Goal: Task Accomplishment & Management: Use online tool/utility

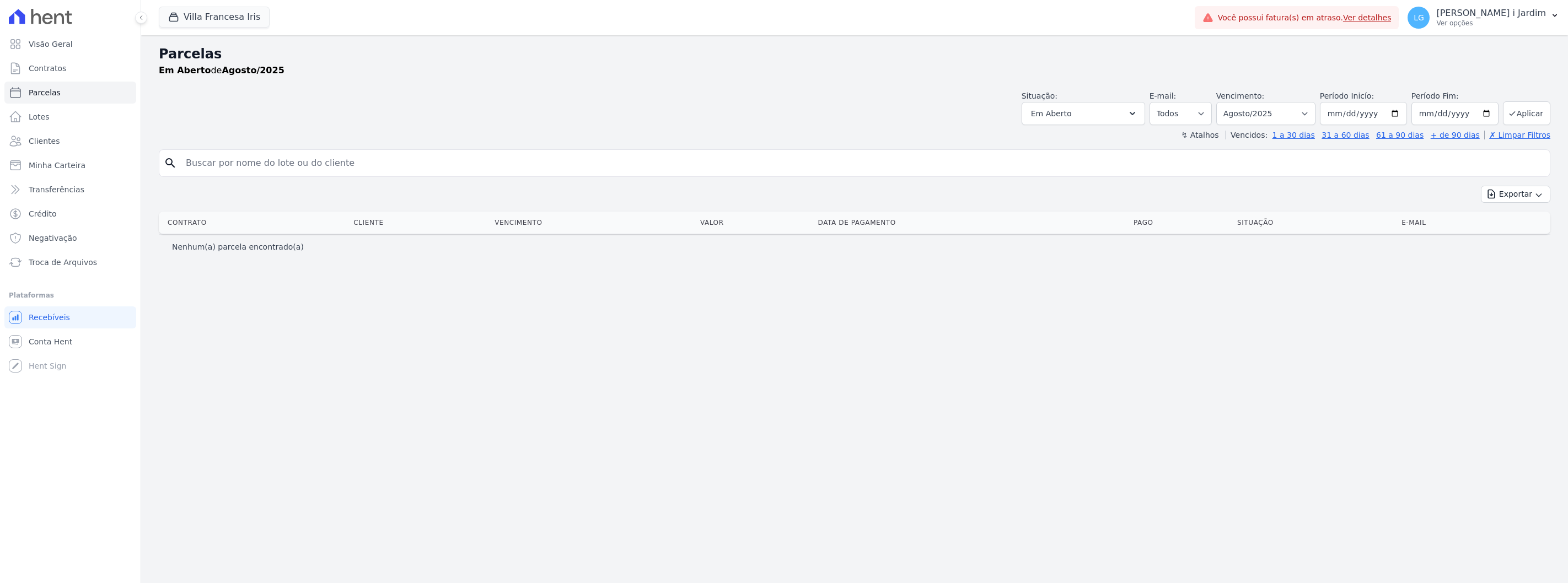
select select
click at [244, 21] on button "Villa Francesa Iris" at bounding box center [214, 16] width 111 height 21
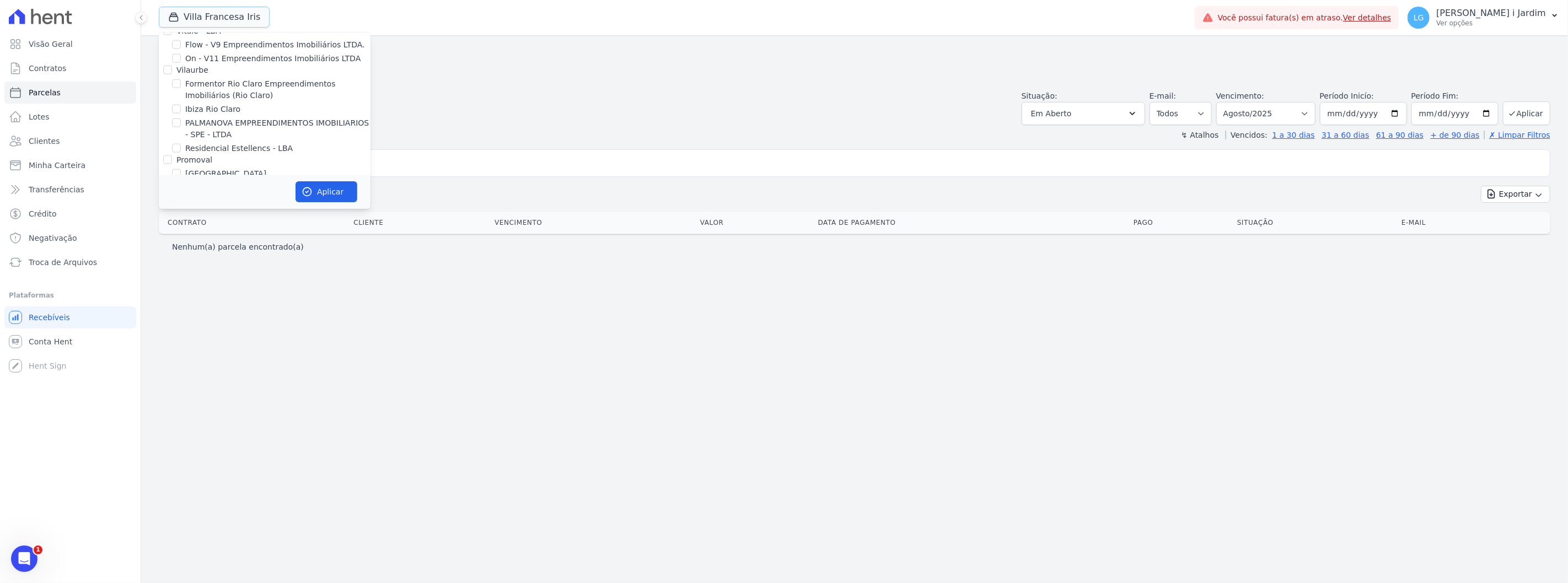
scroll to position [1163, 0]
click at [229, 179] on label "Villa Francesa Iris" at bounding box center [219, 185] width 67 height 11
click at [181, 180] on input "Villa Francesa Iris" at bounding box center [176, 184] width 9 height 9
checkbox input "false"
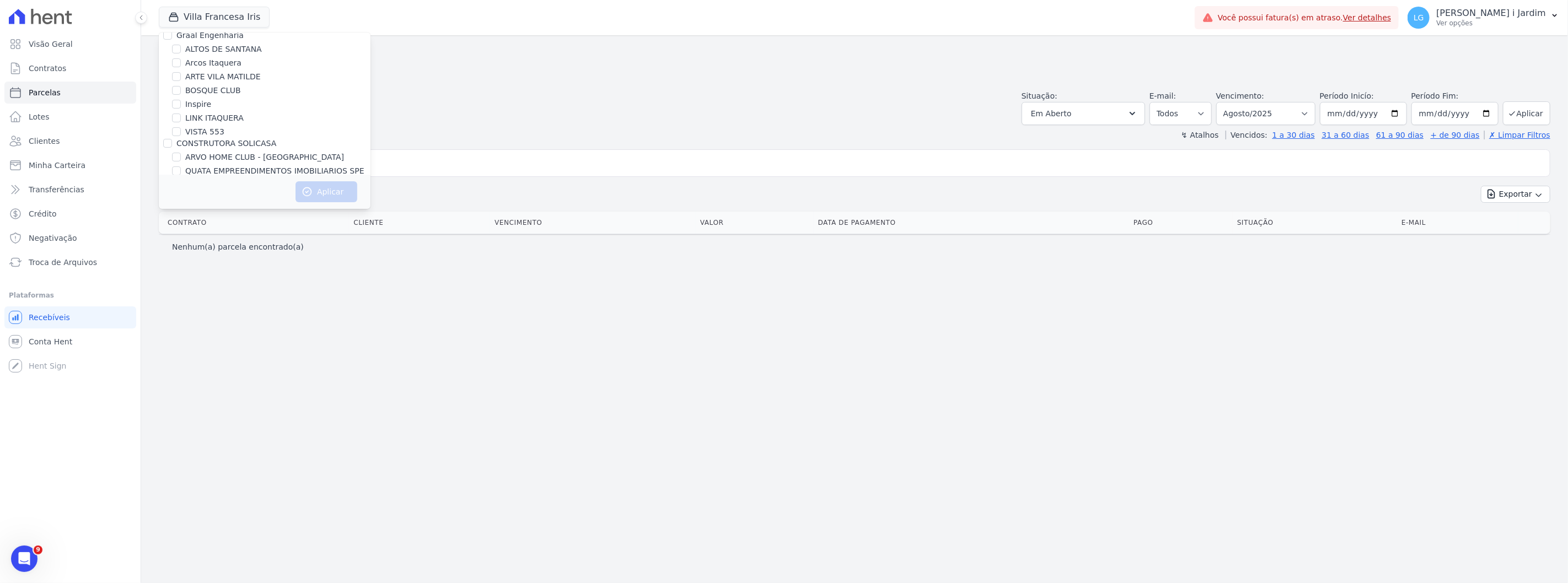
click at [203, 105] on label "Inspire" at bounding box center [198, 104] width 26 height 11
click at [181, 105] on input "Inspire" at bounding box center [176, 104] width 9 height 9
checkbox input "true"
click at [321, 196] on button "Aplicar" at bounding box center [326, 191] width 62 height 21
click at [62, 42] on span "Visão Geral" at bounding box center [51, 44] width 44 height 11
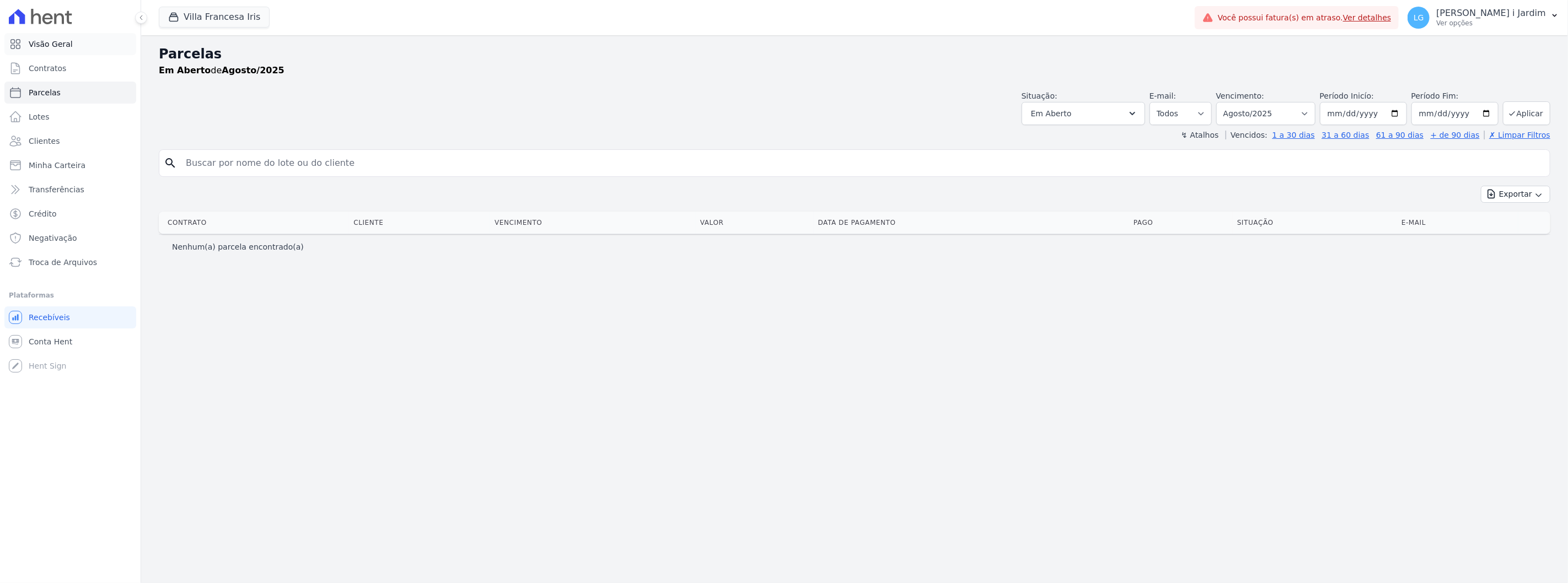
select select
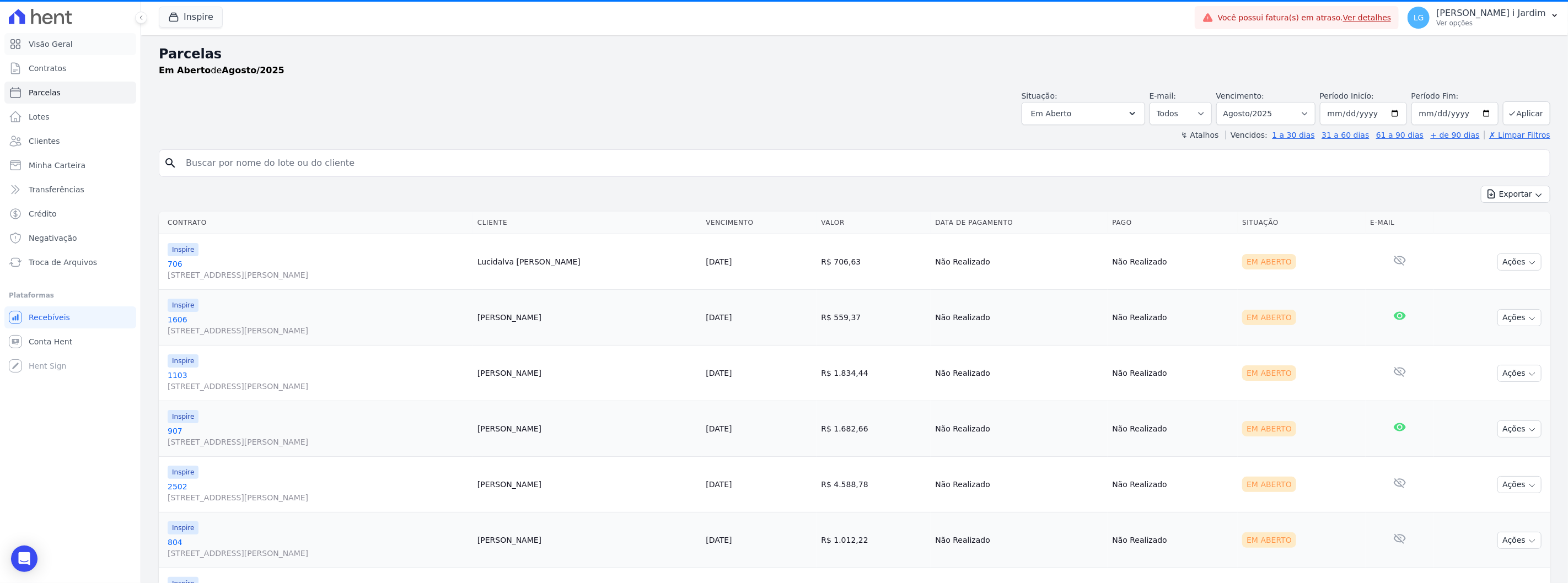
click at [62, 42] on span "Visão Geral" at bounding box center [51, 44] width 44 height 11
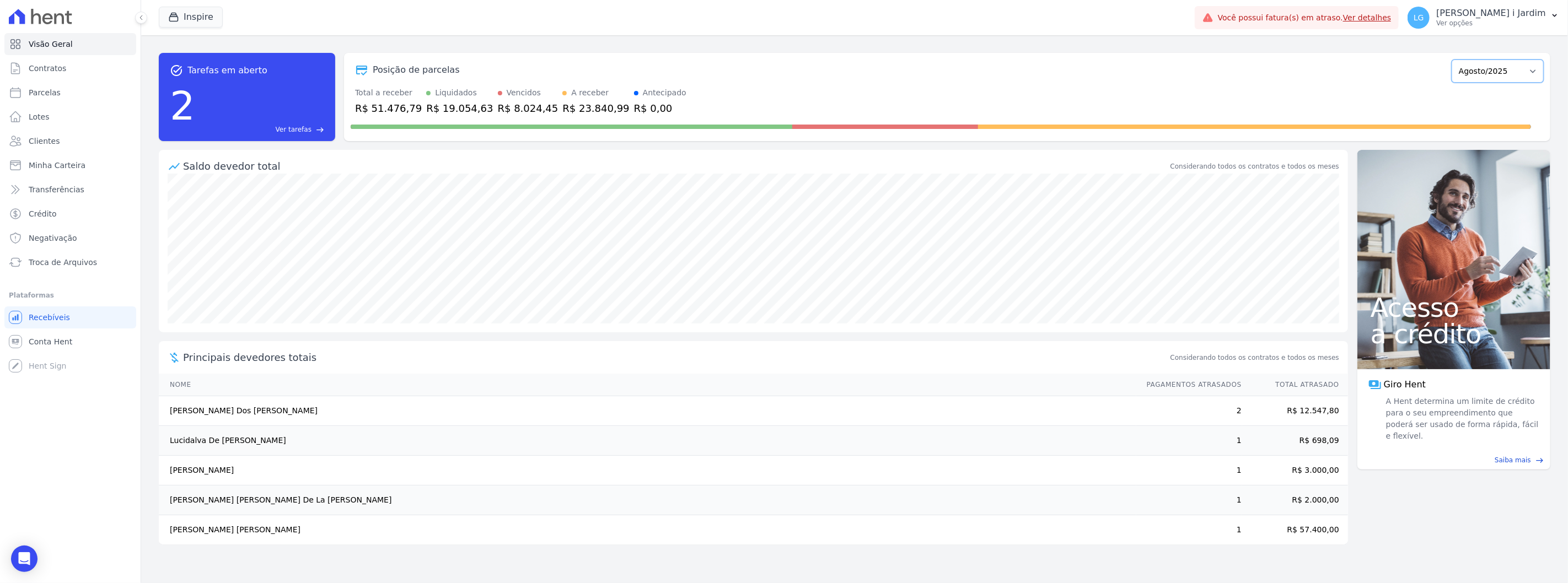
click at [1496, 64] on select "Maio/2025 Junho/2025 Julho/2025 Agosto/2025 Setembro/2025 Outubro/2025 Novembro…" at bounding box center [1497, 71] width 92 height 23
select select "07/2025"
click at [1458, 59] on select "Maio/2025 Junho/2025 Julho/2025 Agosto/2025 Setembro/2025 Outubro/2025 Novembro…" at bounding box center [1497, 71] width 92 height 23
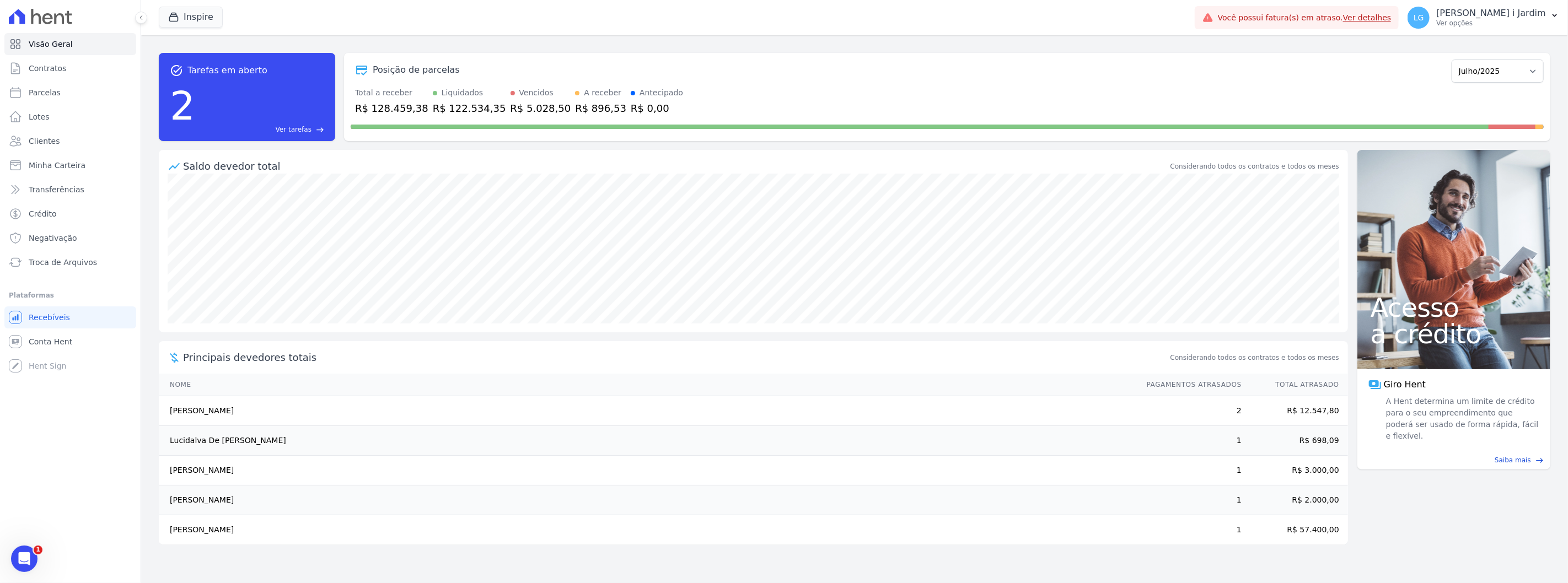
click at [401, 112] on div "R$ 128.459,38" at bounding box center [391, 108] width 73 height 15
copy div "128.459,38"
click at [42, 92] on span "Parcelas" at bounding box center [44, 92] width 32 height 11
select select
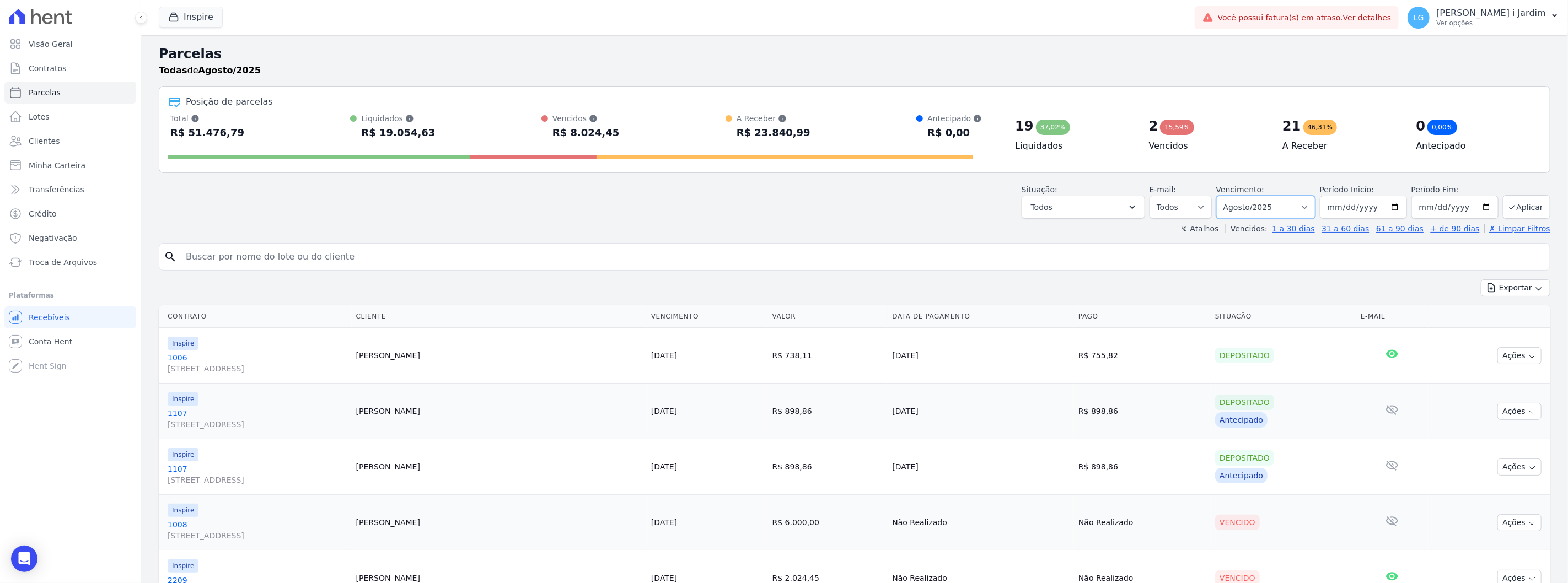
click at [1252, 206] on select "Filtrar por período ──────── Todos os meses Maio/2025 Junho/2025 Julho/2025 Ago…" at bounding box center [1265, 207] width 99 height 23
select select "07/2025"
click at [1222, 195] on select "Filtrar por período ──────── Todos os meses Maio/2025 Junho/2025 Julho/2025 Ago…" at bounding box center [1265, 207] width 99 height 23
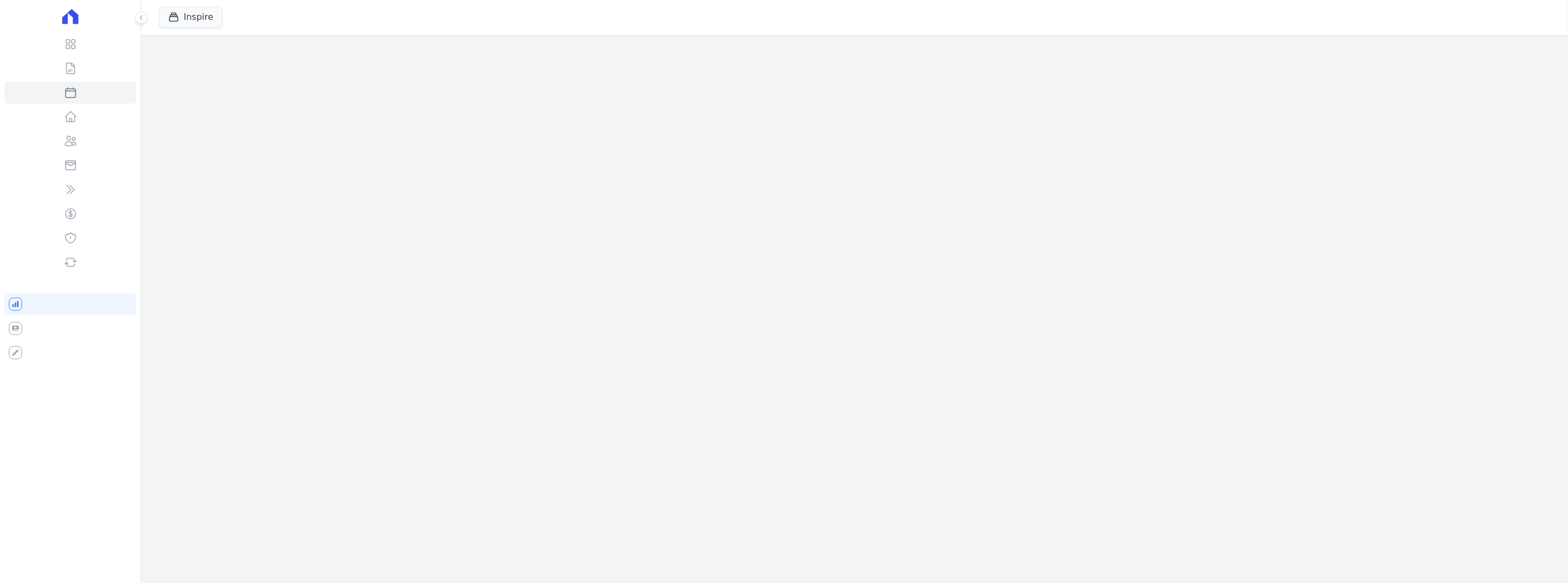
select select
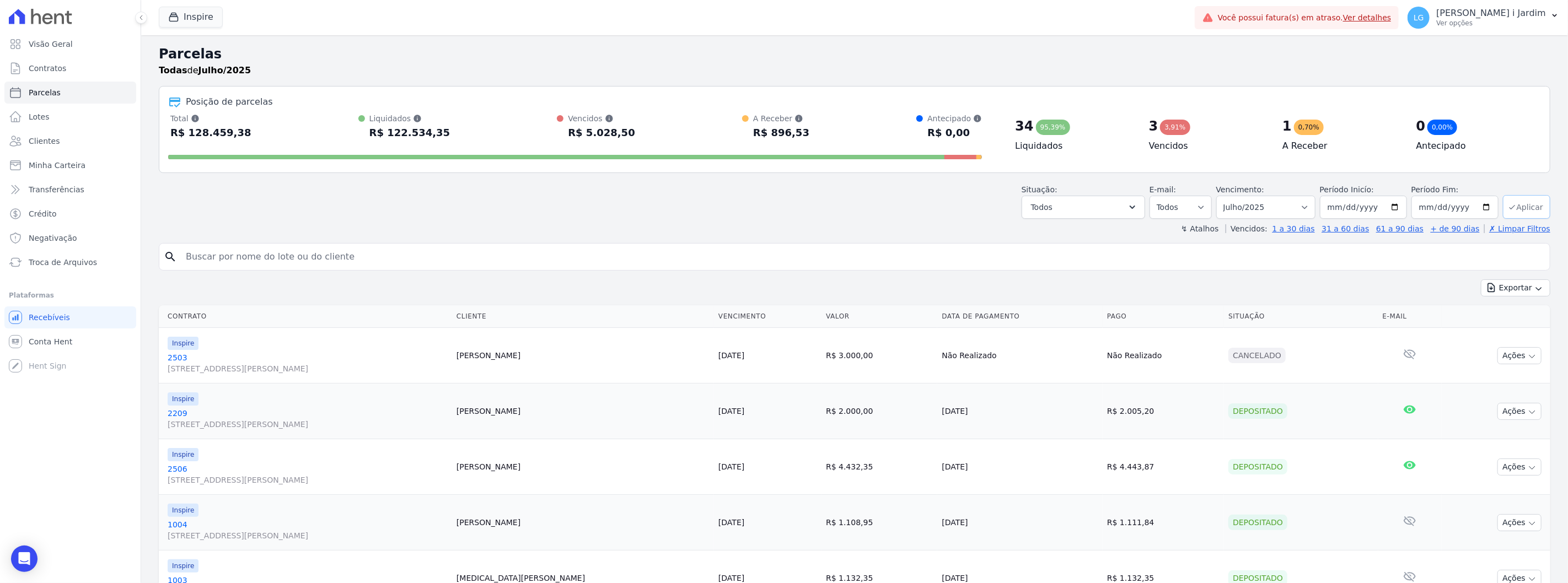
click at [1511, 212] on button "Aplicar" at bounding box center [1526, 207] width 47 height 24
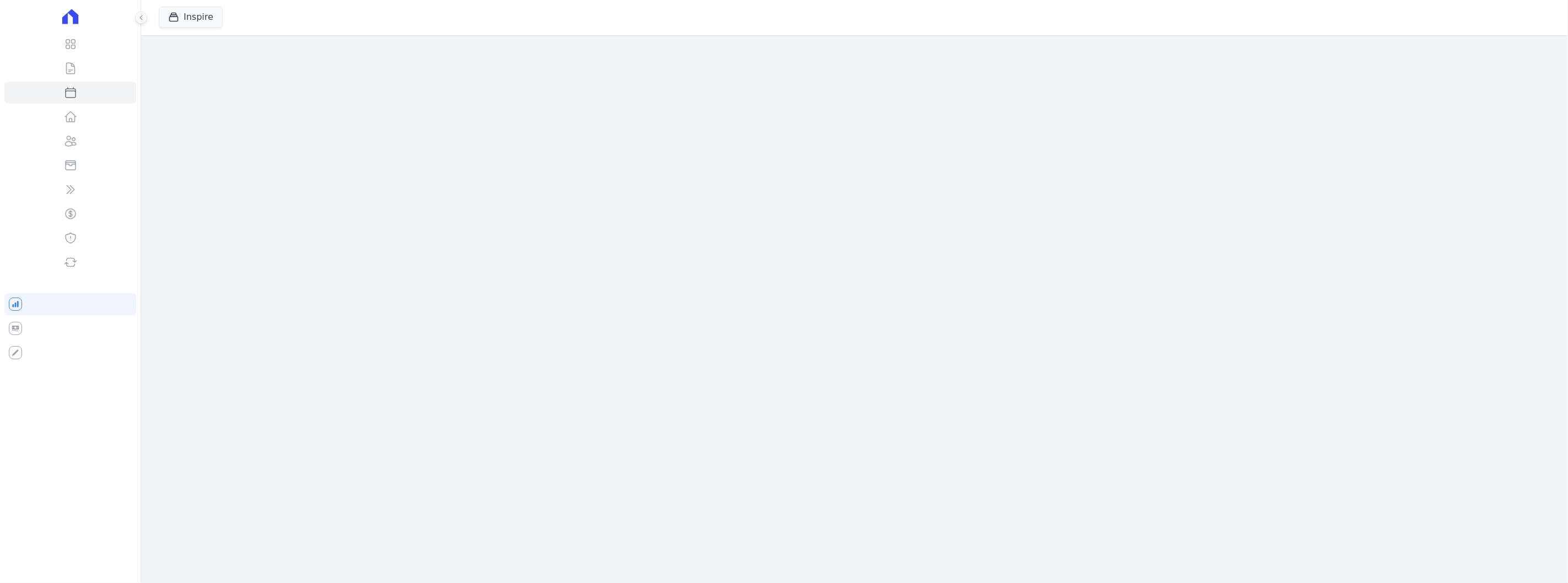
select select
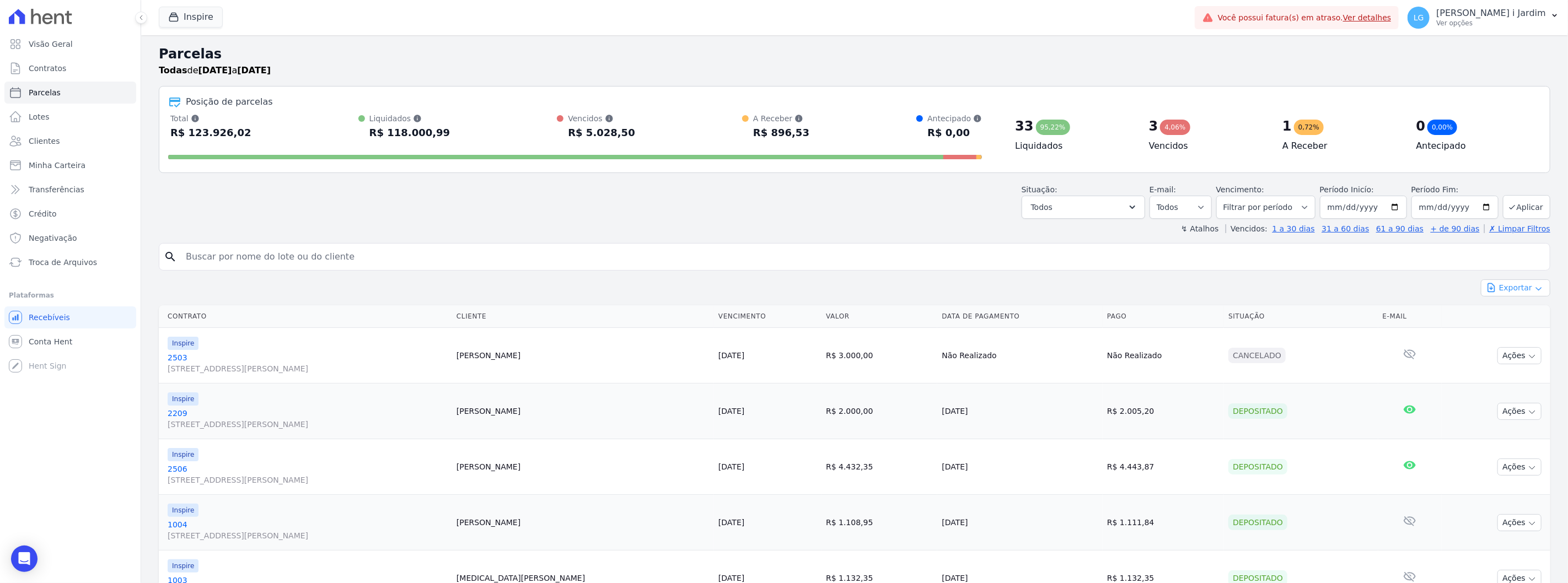
click at [1511, 287] on button "Exportar" at bounding box center [1515, 288] width 69 height 17
click at [1514, 332] on span "Exportar CSV" at bounding box center [1514, 333] width 59 height 11
click at [894, 212] on div "Situação: Agendado Em Aberto Pago Processando Cancelado Vencido Transferindo De…" at bounding box center [854, 199] width 1391 height 39
click at [188, 24] on button "Inspire" at bounding box center [190, 16] width 64 height 21
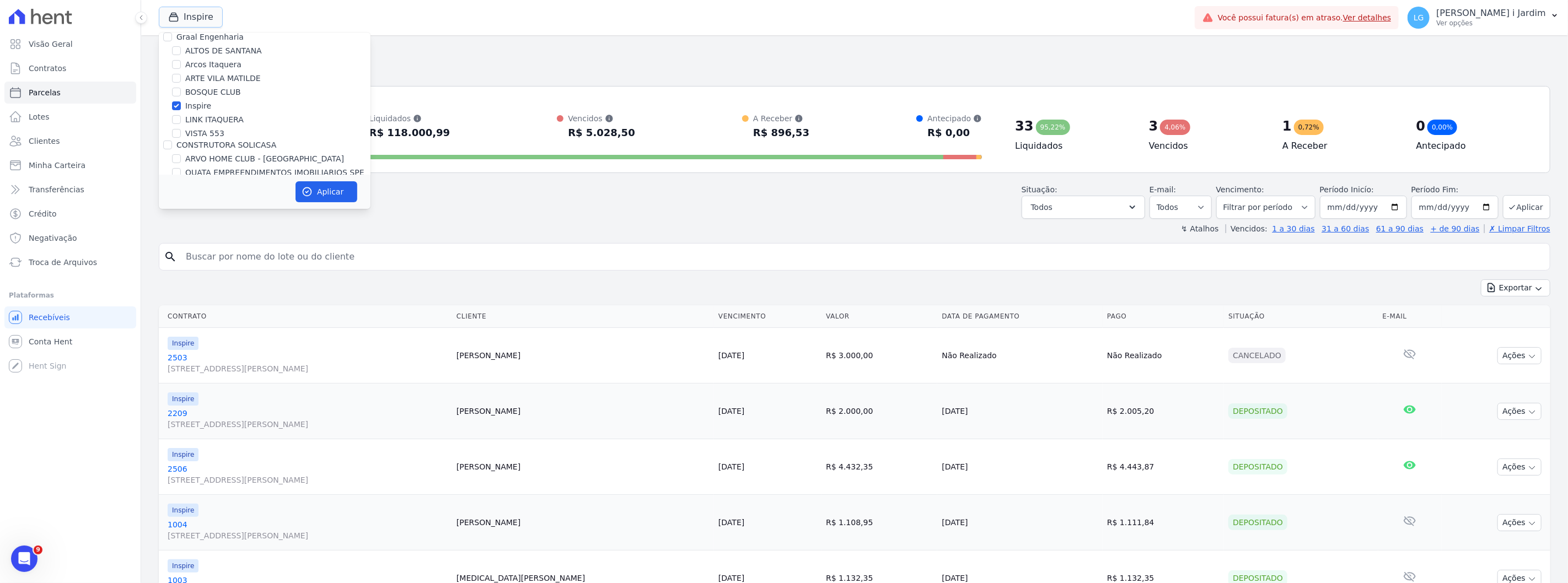
scroll to position [184, 0]
click at [195, 55] on label "Inspire" at bounding box center [198, 50] width 26 height 11
click at [181, 54] on input "Inspire" at bounding box center [176, 49] width 9 height 9
checkbox input "false"
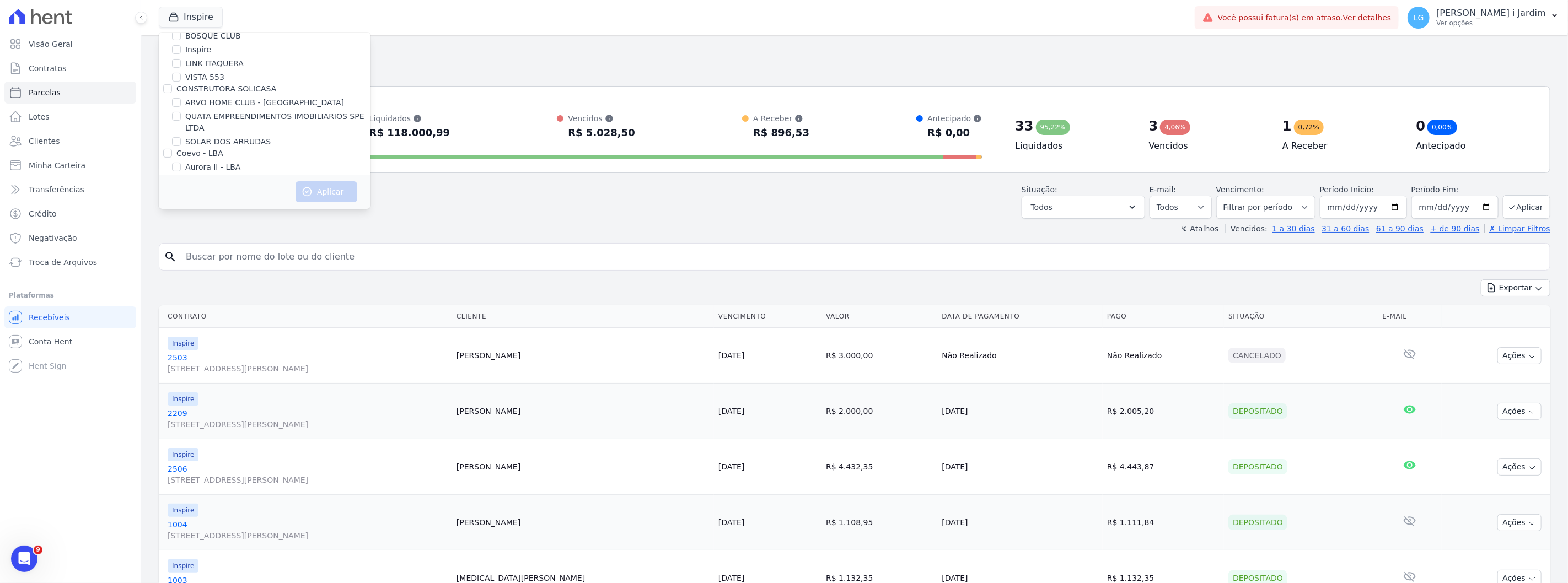
scroll to position [798, 0]
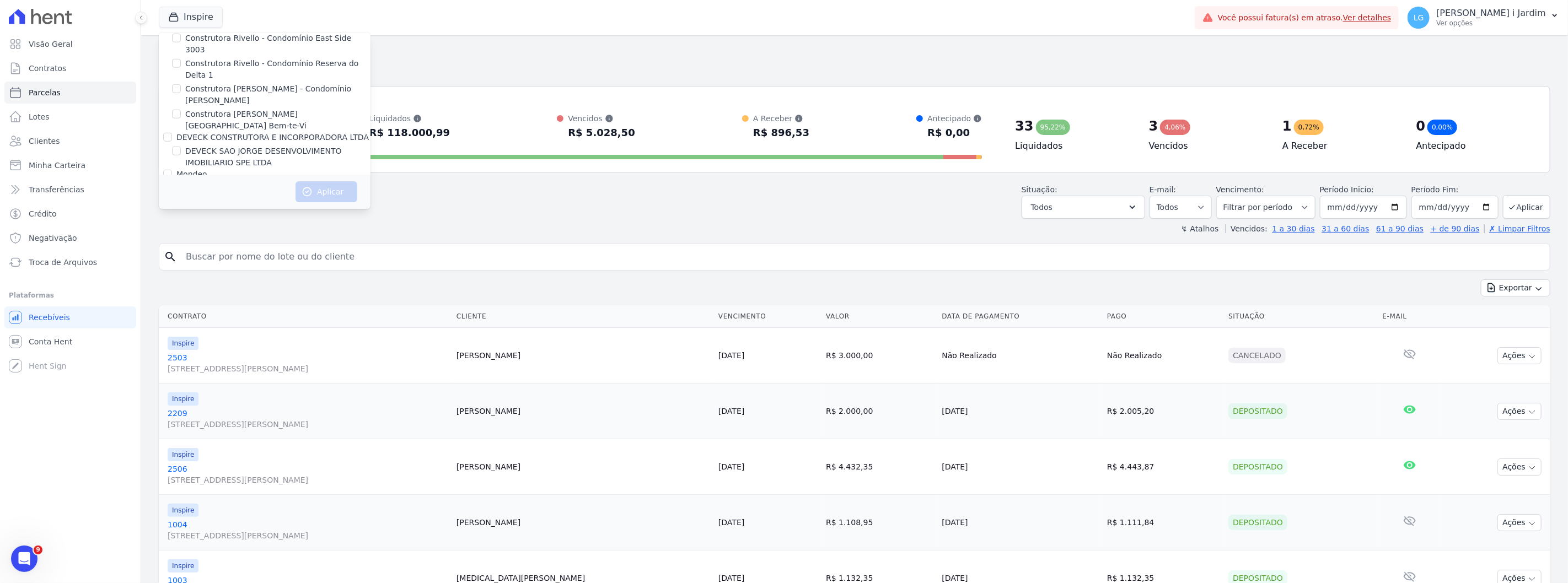
click at [290, 182] on label "Edíficio Residencial [GEOGRAPHIC_DATA]" at bounding box center [264, 188] width 157 height 11
click at [181, 184] on input "Edíficio Residencial [GEOGRAPHIC_DATA]" at bounding box center [176, 188] width 9 height 9
checkbox input "true"
click at [284, 196] on label "Edíficio Residencial [GEOGRAPHIC_DATA] - LBA" at bounding box center [276, 202] width 180 height 11
click at [181, 197] on input "Edíficio Residencial [GEOGRAPHIC_DATA] - LBA" at bounding box center [176, 202] width 9 height 9
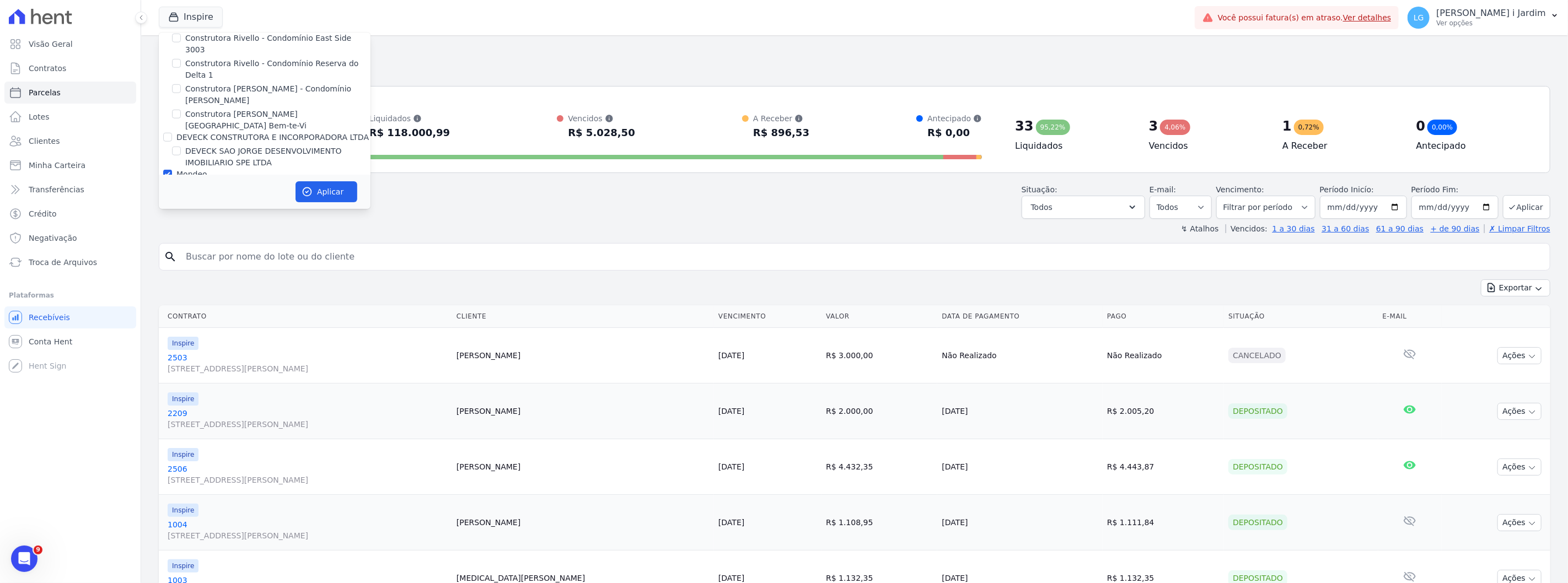
checkbox input "true"
click at [326, 191] on button "Aplicar" at bounding box center [326, 191] width 62 height 21
select select
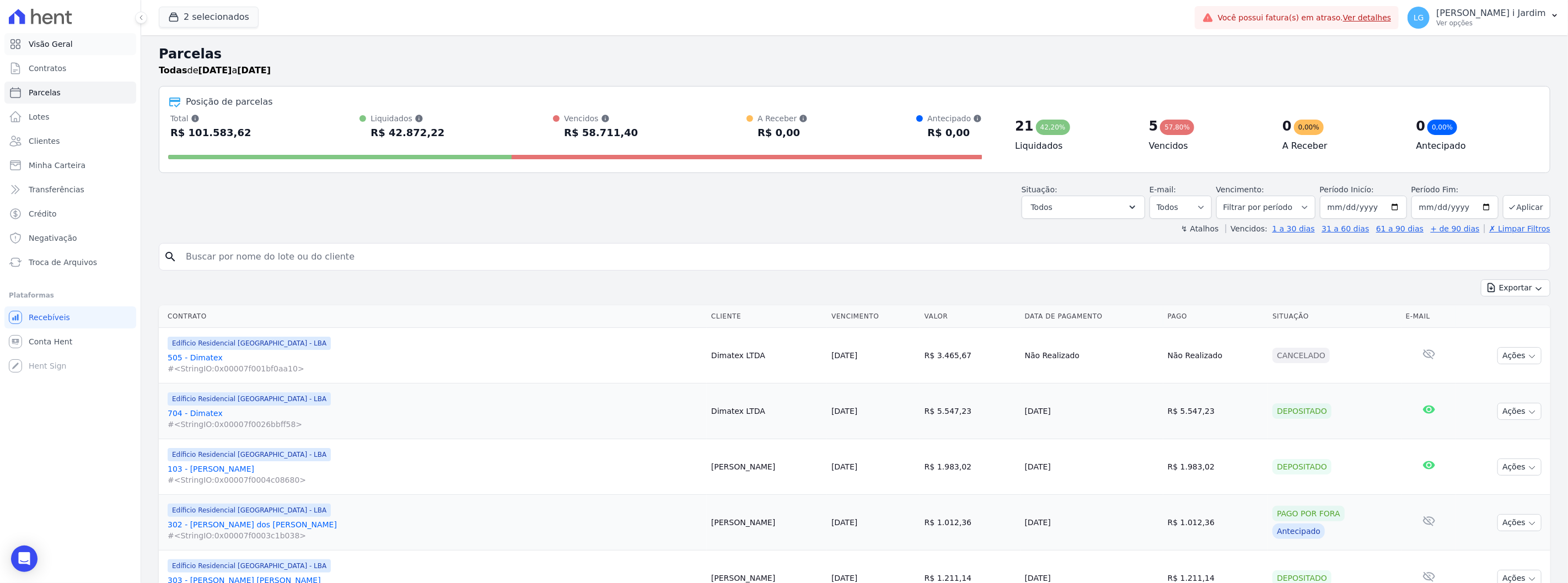
click at [57, 45] on span "Visão Geral" at bounding box center [51, 44] width 44 height 11
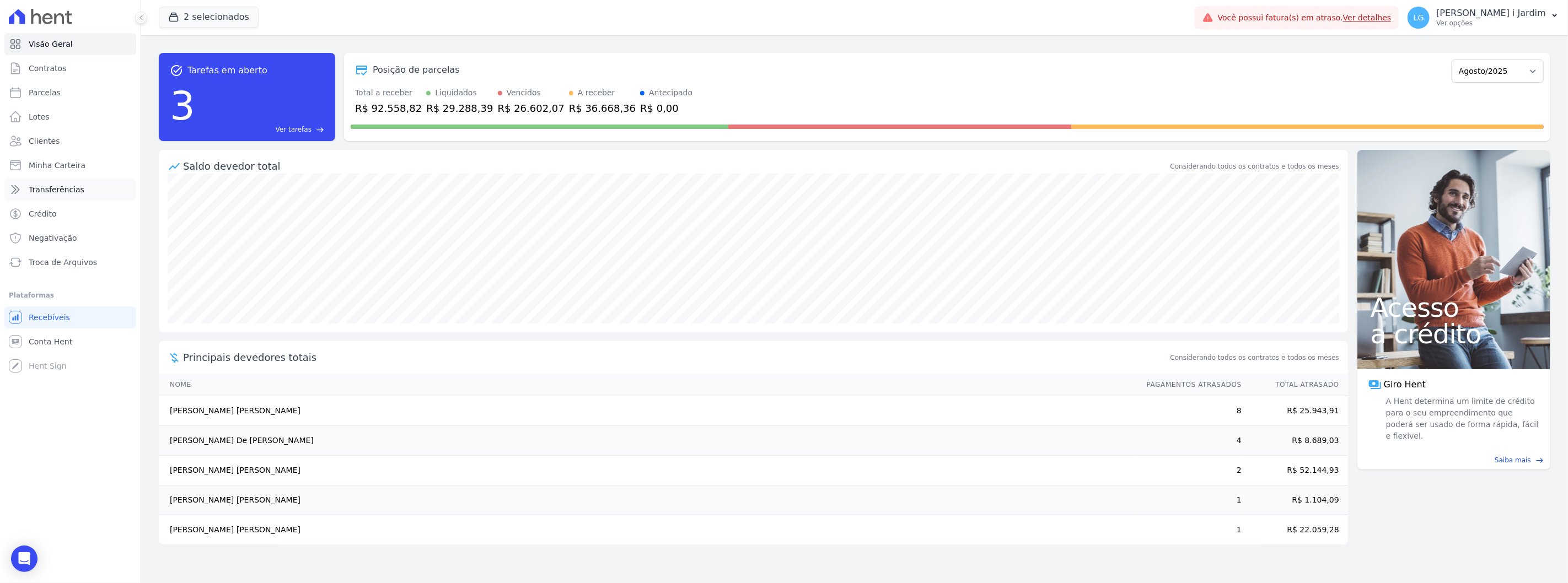
click at [78, 199] on link "Transferências" at bounding box center [70, 190] width 132 height 22
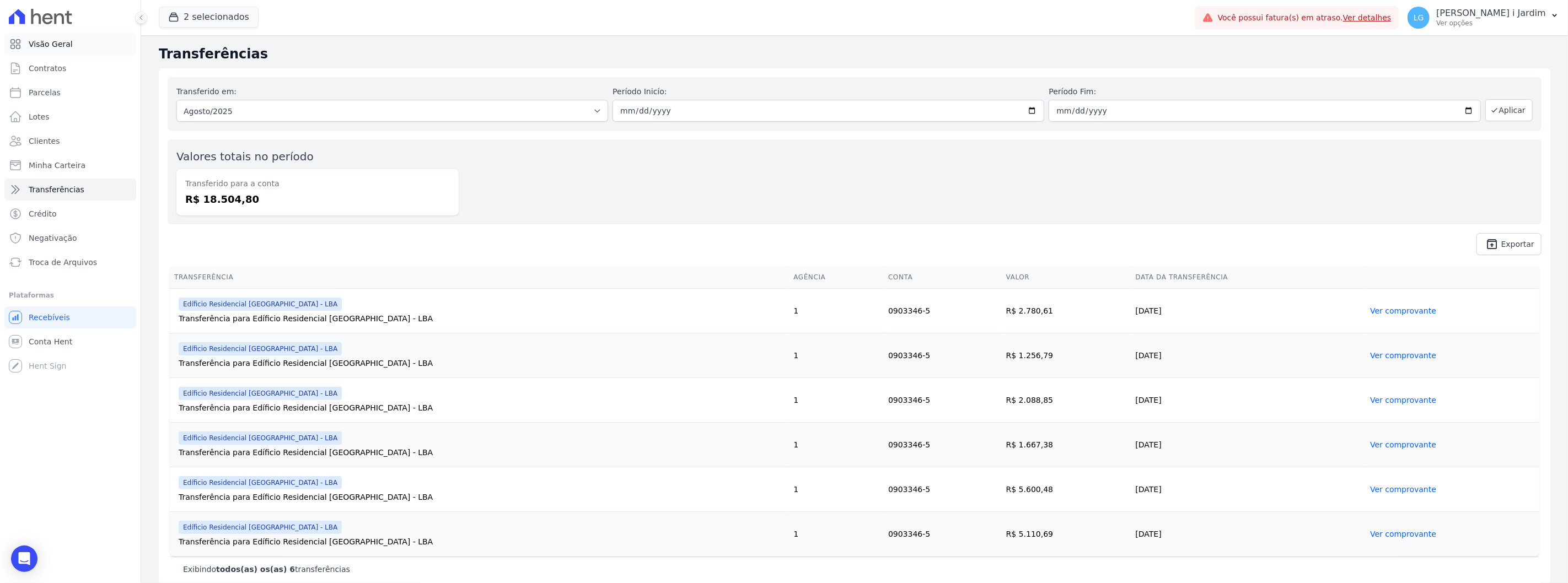
click at [89, 37] on link "Visão Geral" at bounding box center [70, 44] width 132 height 22
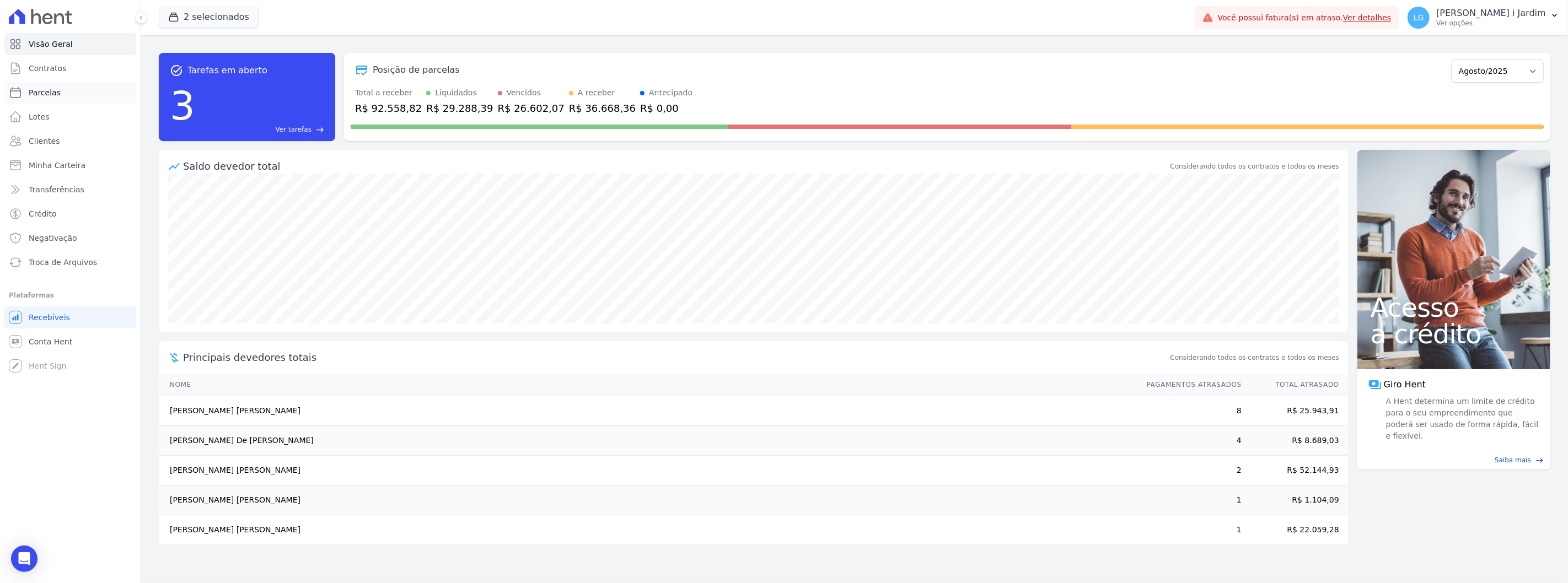
click at [79, 94] on link "Parcelas" at bounding box center [70, 92] width 132 height 22
select select
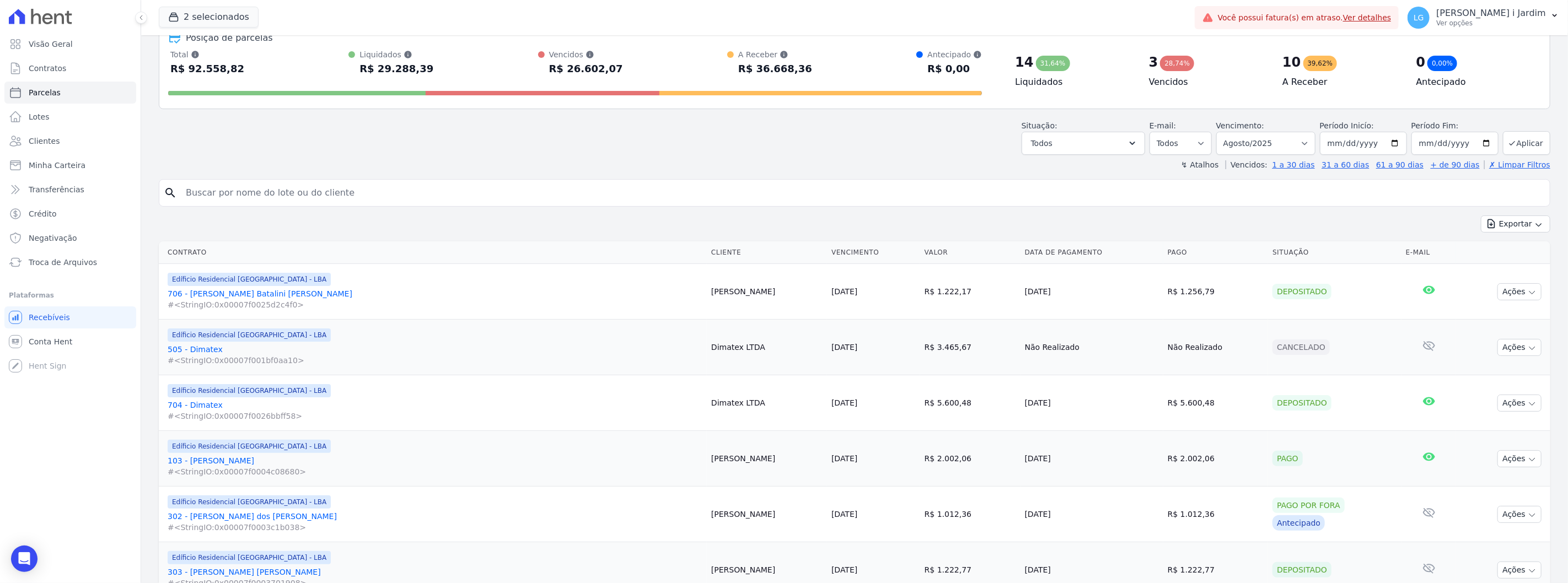
scroll to position [62, 0]
click at [1138, 143] on icon "button" at bounding box center [1131, 145] width 11 height 11
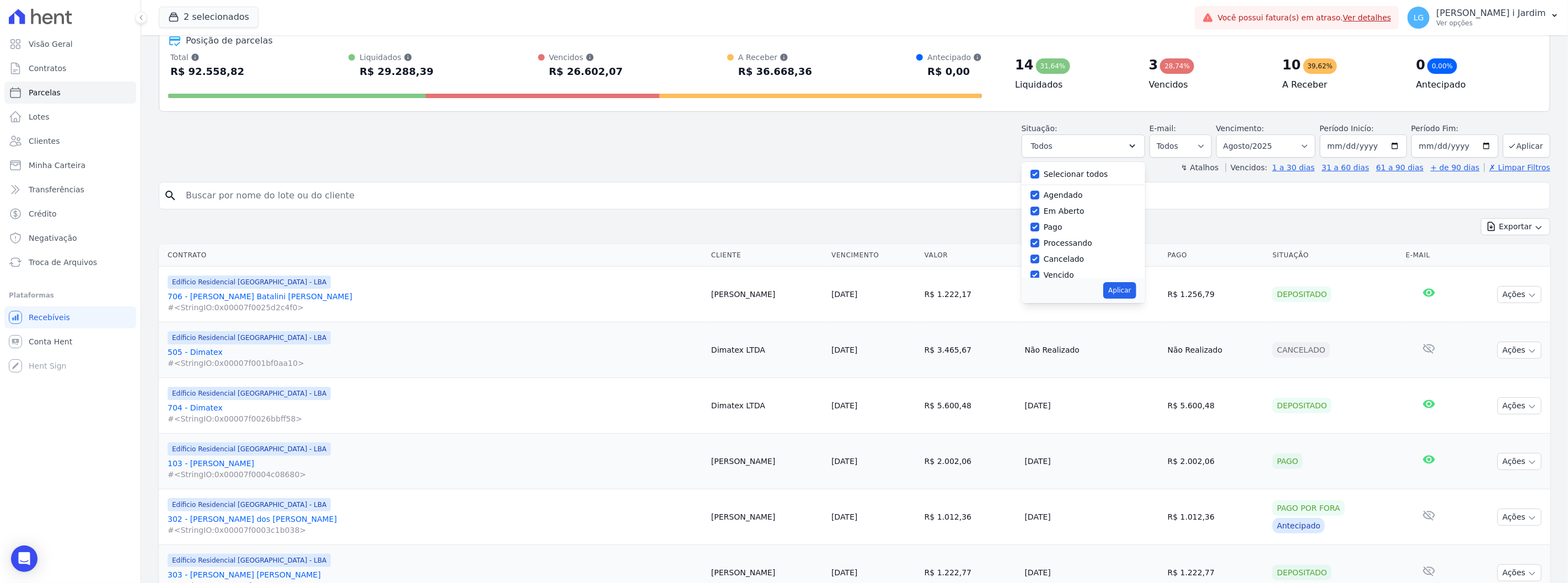
click at [1092, 170] on label "Selecionar todos" at bounding box center [1076, 174] width 64 height 9
click at [1039, 170] on input "Selecionar todos" at bounding box center [1035, 174] width 9 height 9
checkbox input "false"
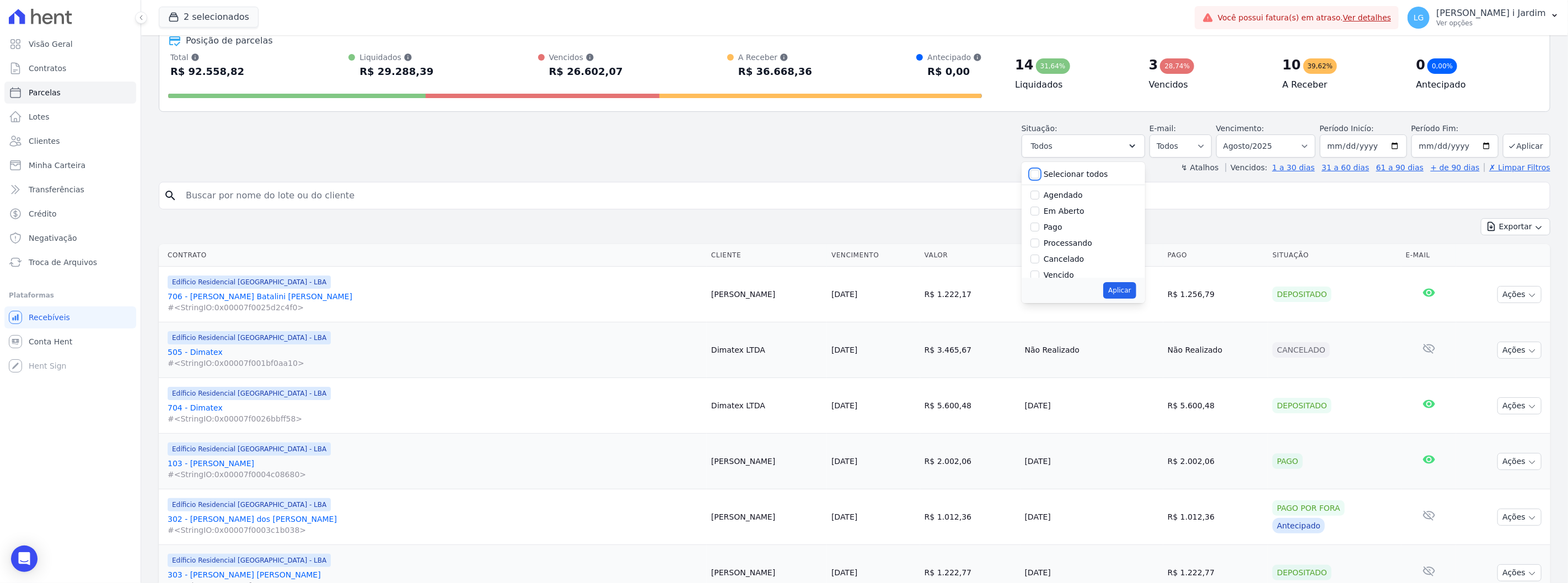
checkbox input "false"
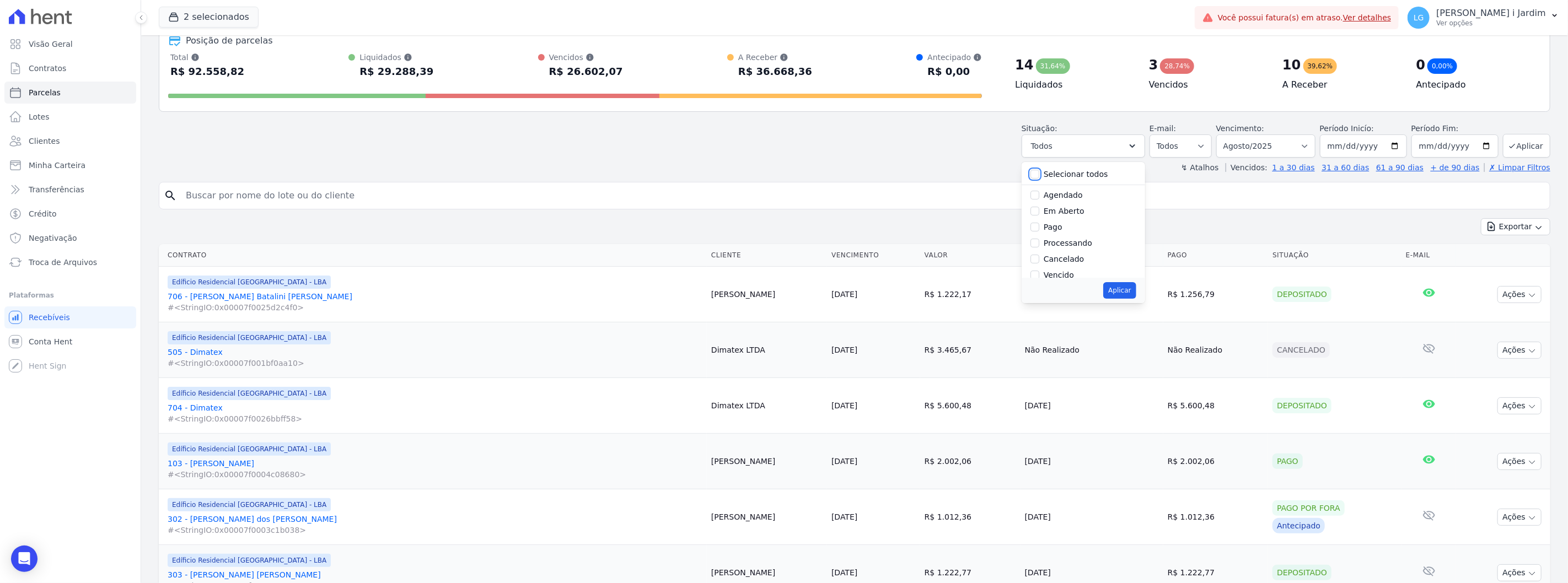
checkbox input "false"
click at [1073, 277] on label "Vencido" at bounding box center [1058, 275] width 30 height 9
click at [1039, 277] on input "Vencido" at bounding box center [1035, 275] width 9 height 9
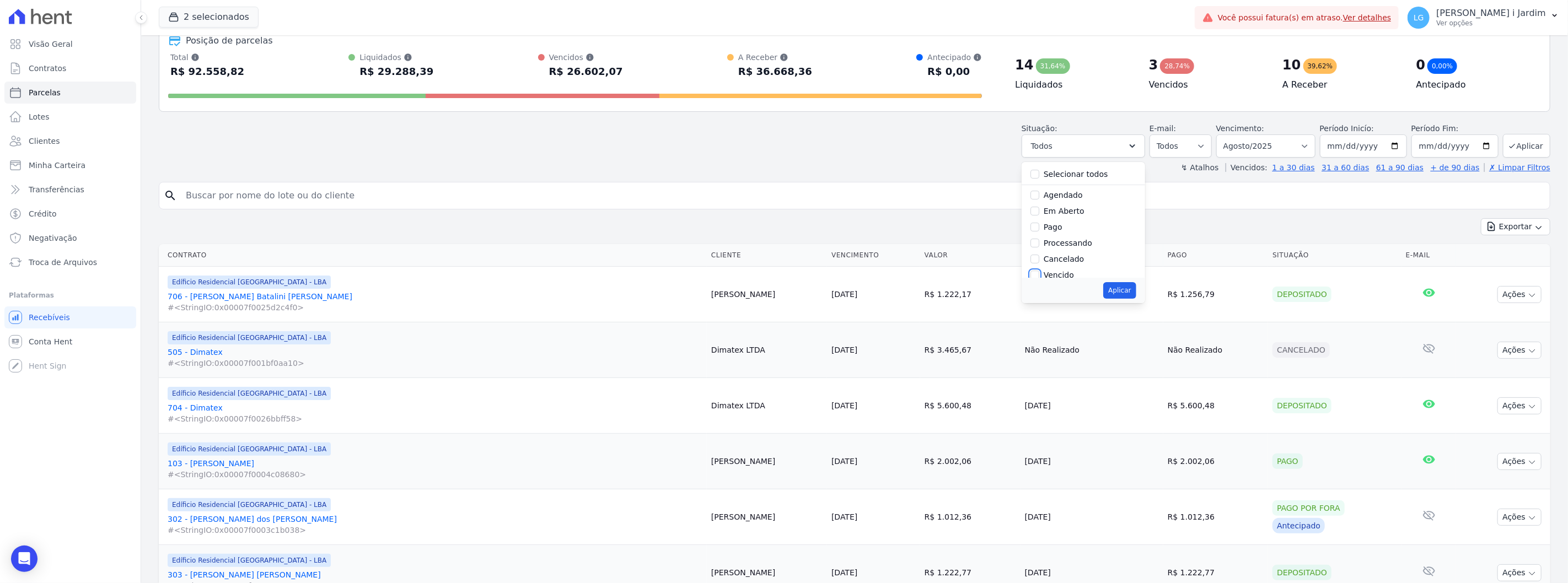
checkbox input "true"
click at [1133, 290] on button "Aplicar" at bounding box center [1119, 290] width 32 height 16
select select "overdue"
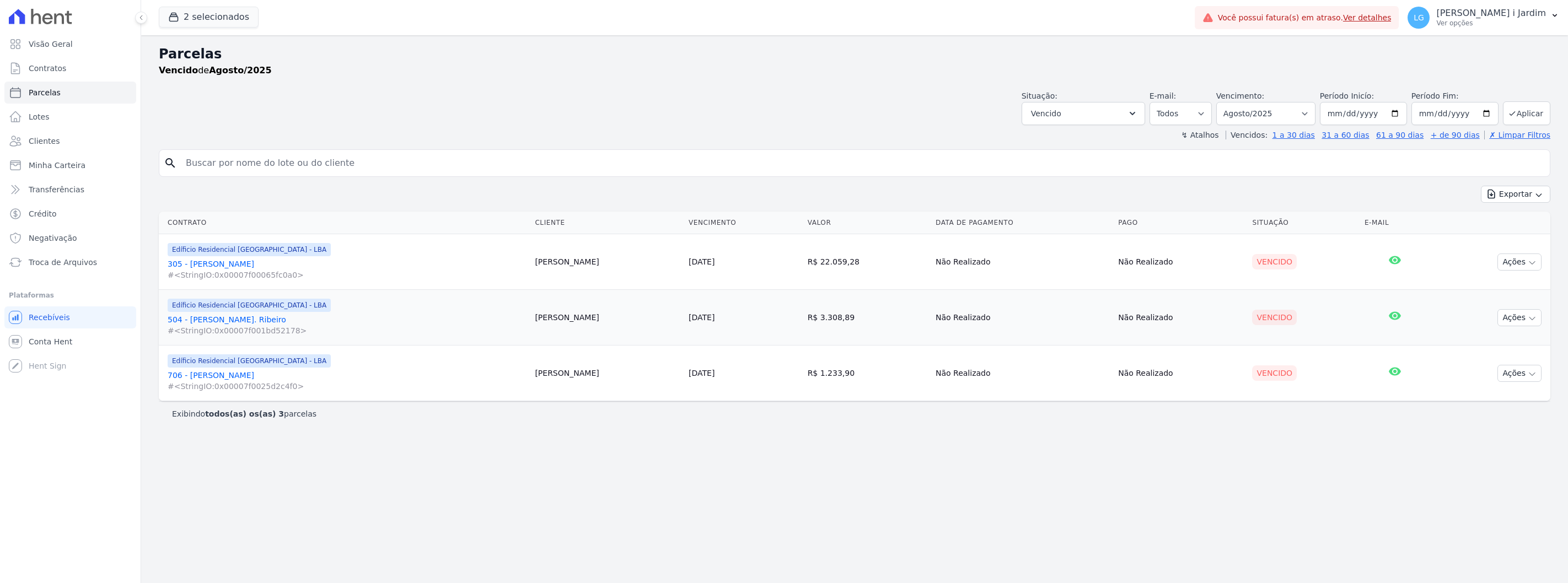
select select
click at [1118, 119] on button "Vencido" at bounding box center [1083, 114] width 124 height 23
click at [1073, 243] on label "Vencido" at bounding box center [1058, 242] width 30 height 9
click at [1039, 243] on input "Vencido" at bounding box center [1035, 242] width 9 height 9
checkbox input "false"
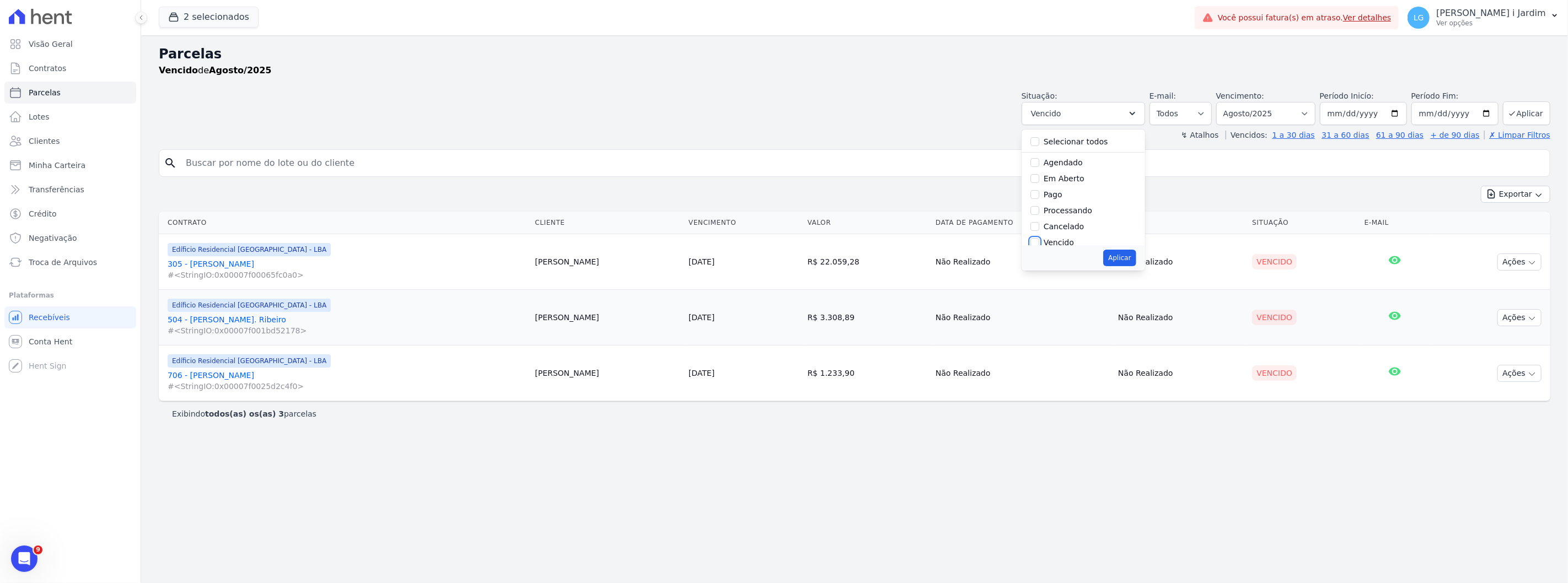
scroll to position [1, 0]
click at [1064, 173] on label "Em Aberto" at bounding box center [1063, 177] width 41 height 9
click at [1039, 173] on input "Em Aberto" at bounding box center [1035, 177] width 9 height 9
checkbox input "true"
click at [1136, 260] on button "Aplicar" at bounding box center [1119, 258] width 32 height 16
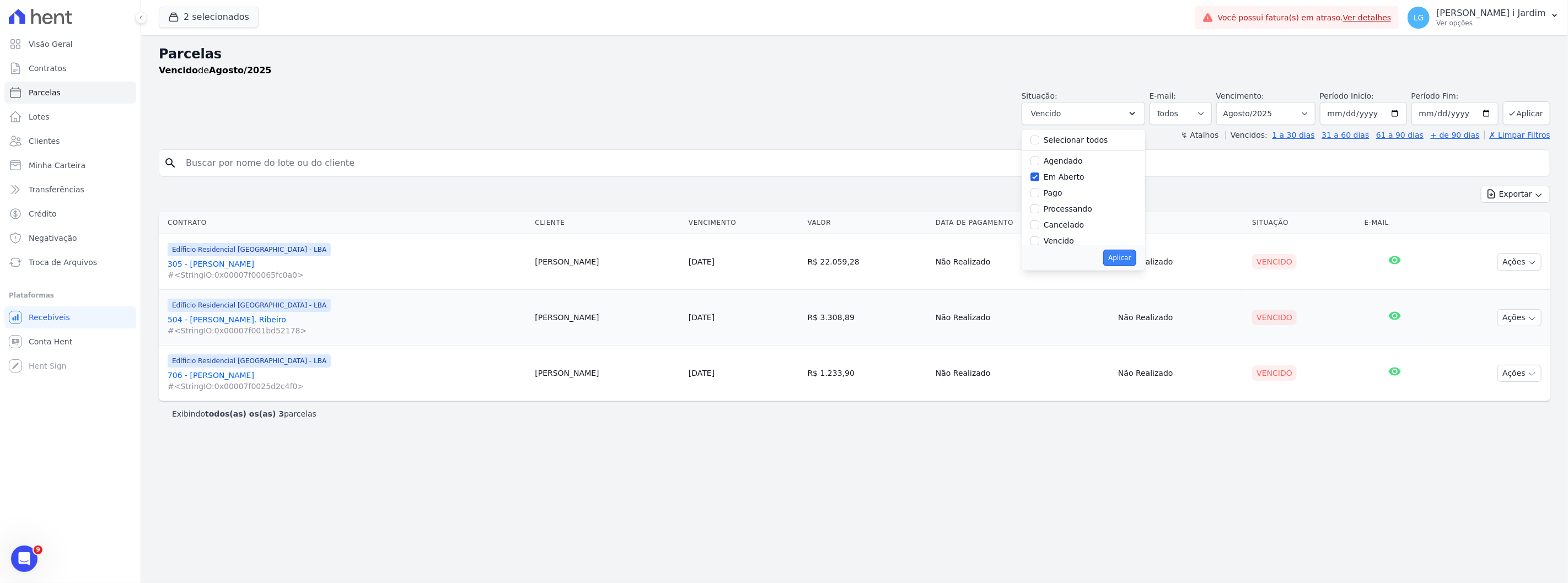
select select "pending"
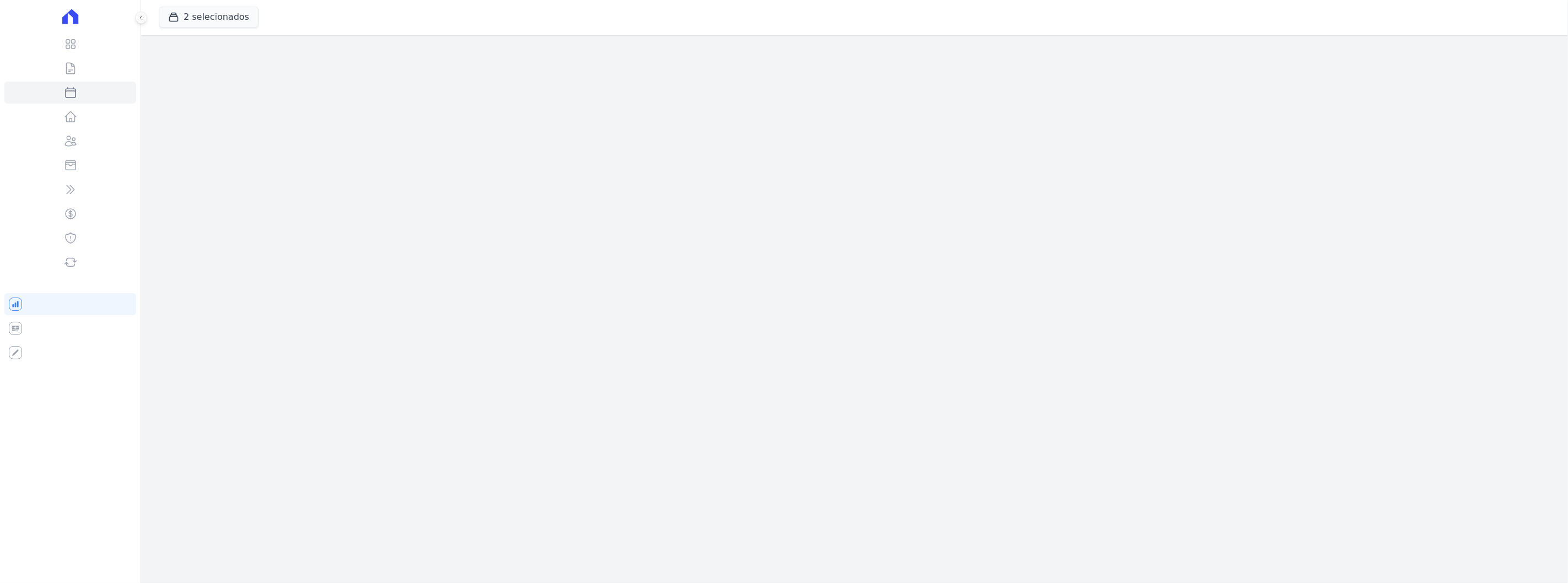
select select
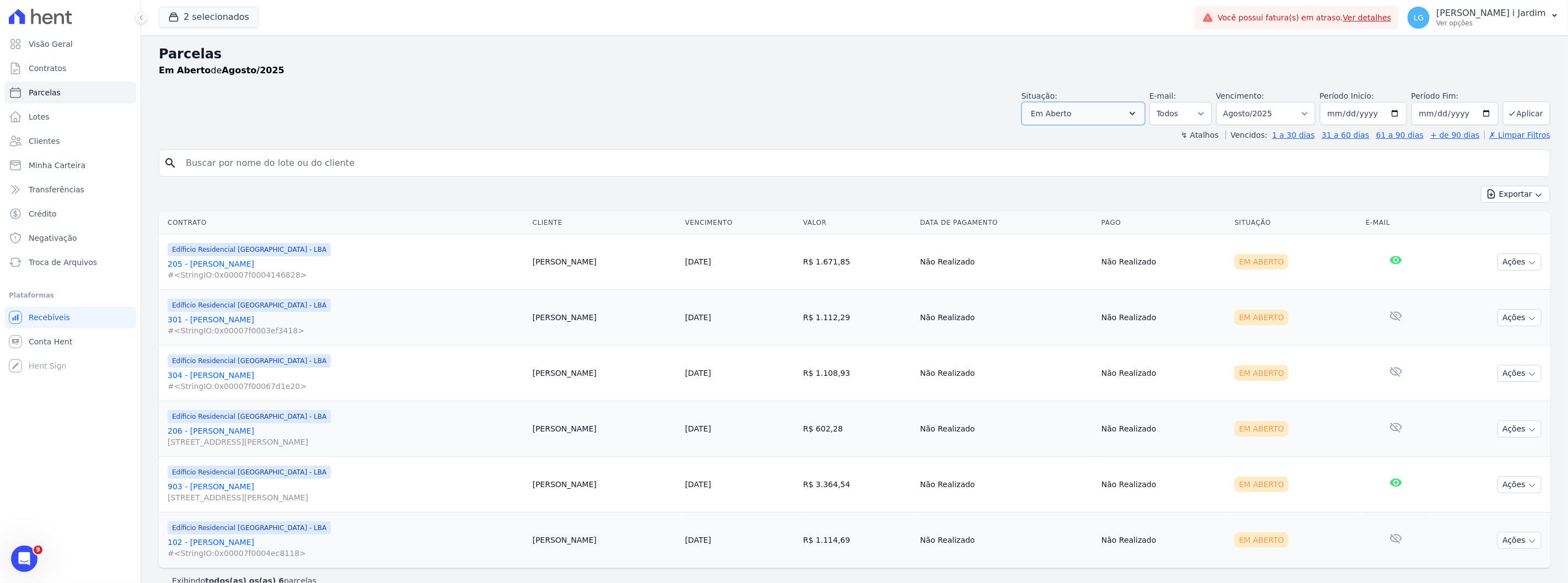
click at [1125, 121] on button "Em Aberto" at bounding box center [1083, 114] width 124 height 23
click at [1075, 176] on label "Em Aberto" at bounding box center [1063, 178] width 41 height 9
click at [1039, 176] on input "Em Aberto" at bounding box center [1035, 178] width 9 height 9
checkbox input "false"
click at [683, 153] on input "search" at bounding box center [862, 163] width 1366 height 22
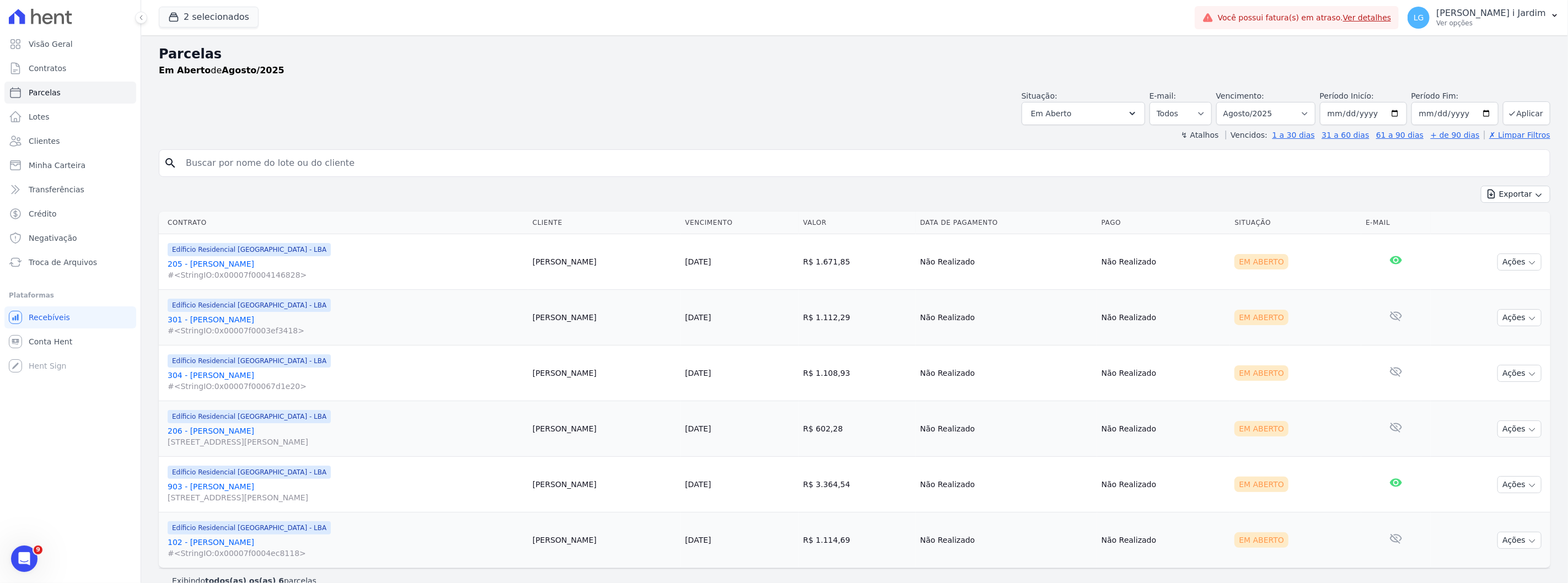
drag, startPoint x: 234, startPoint y: 87, endPoint x: 241, endPoint y: 119, distance: 32.8
click at [235, 86] on div "Situação: Agendado Em Aberto Pago Processando Cancelado Vencido Transferindo De…" at bounding box center [854, 105] width 1391 height 39
click at [228, 20] on button "2 selecionados" at bounding box center [208, 16] width 99 height 21
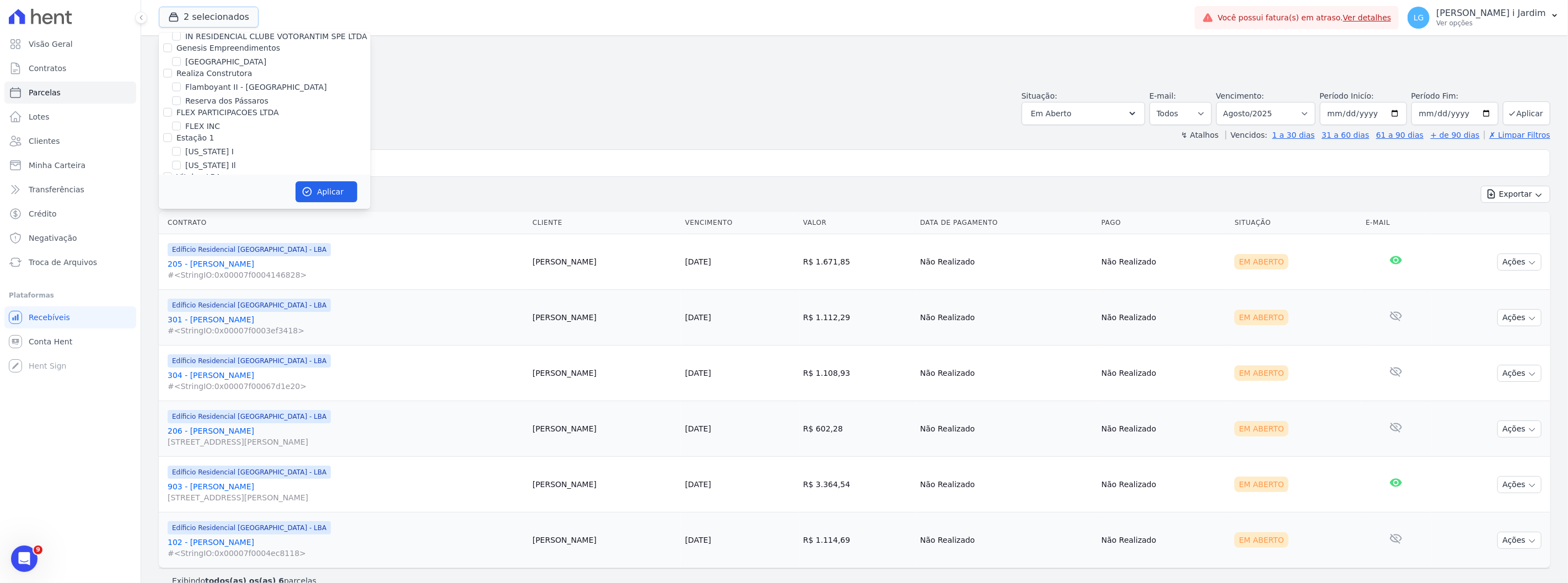
scroll to position [857, 0]
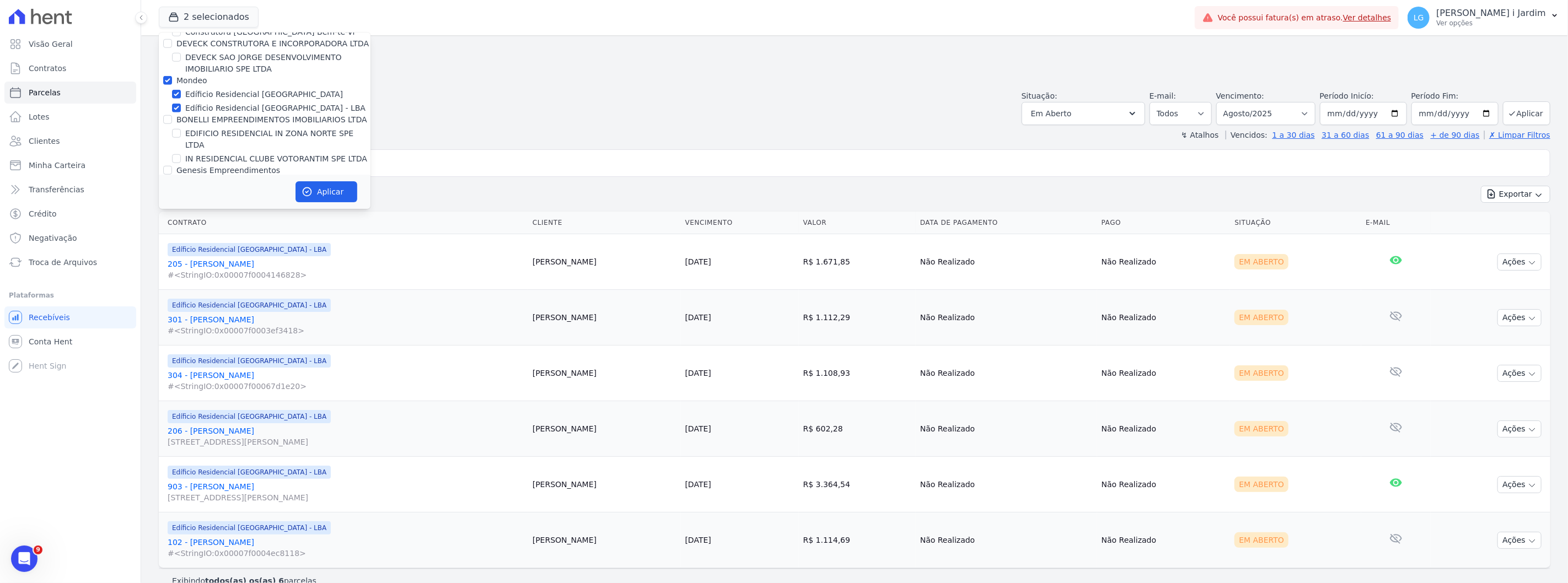
click at [781, 108] on div "Situação: Agendado Em Aberto Pago Processando Cancelado Vencido Transferindo De…" at bounding box center [854, 105] width 1391 height 39
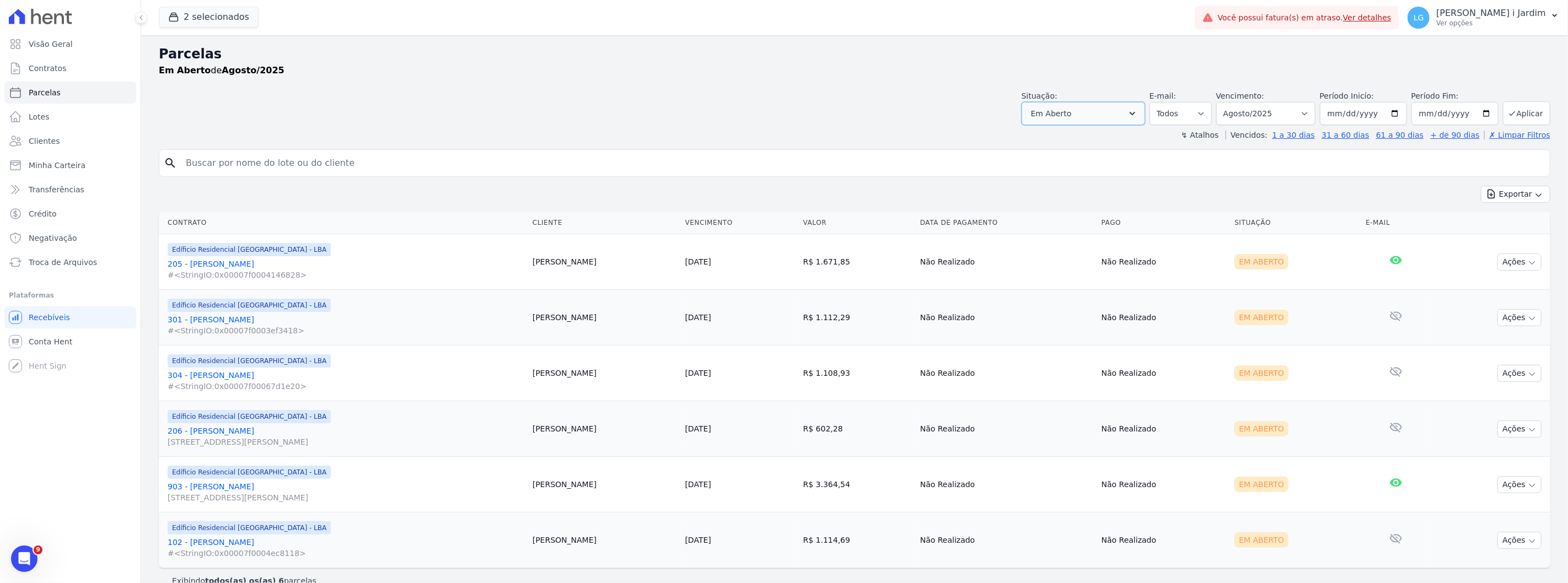
click at [1124, 109] on button "Em Aberto" at bounding box center [1083, 114] width 124 height 23
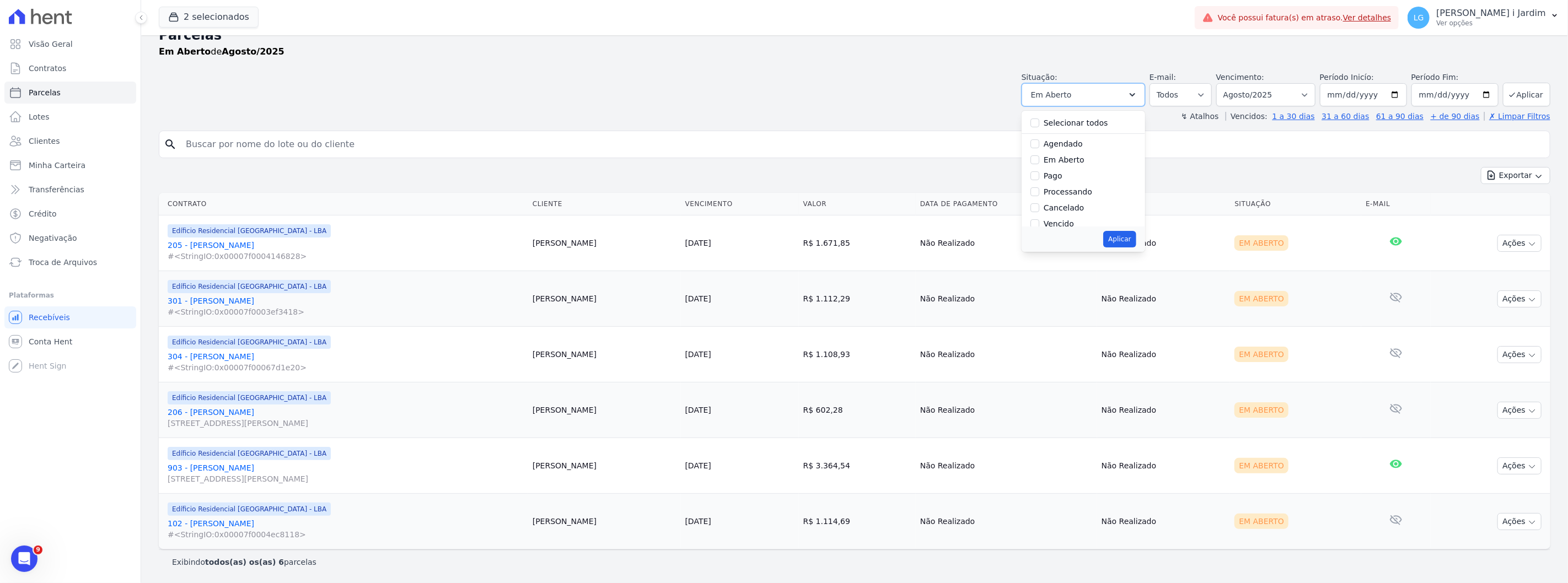
scroll to position [0, 0]
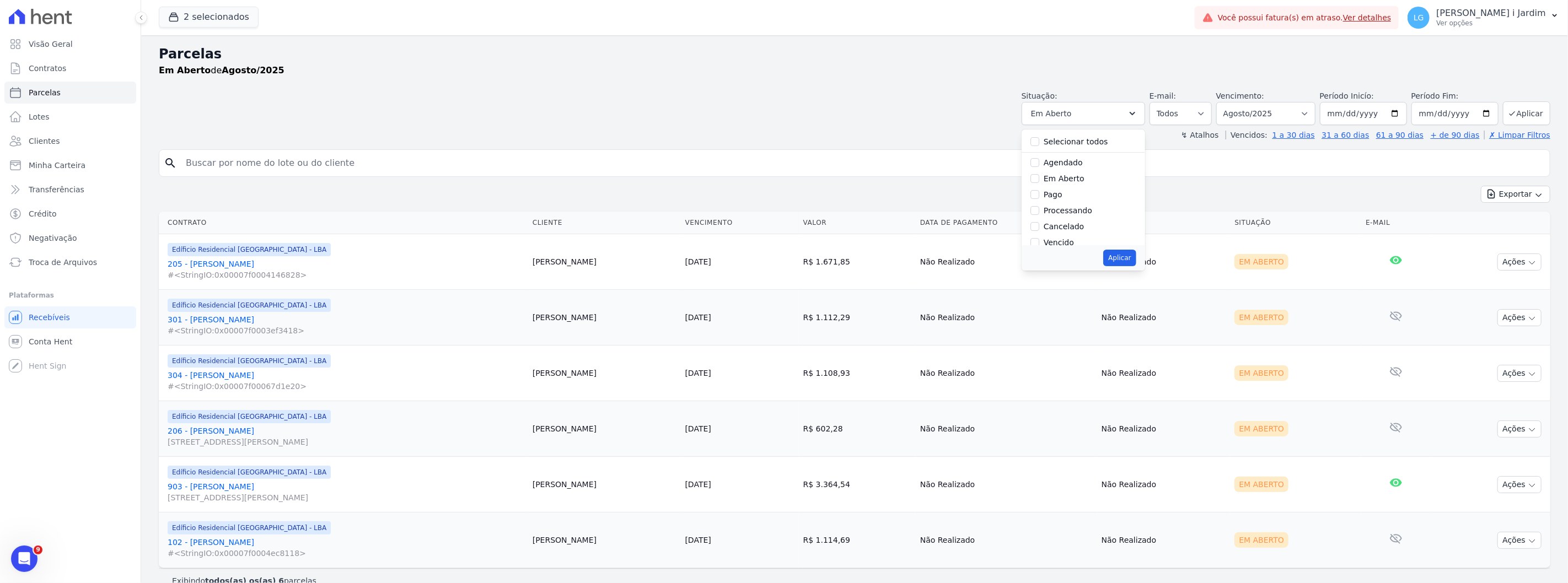
click at [1070, 180] on label "Em Aberto" at bounding box center [1063, 178] width 41 height 9
click at [1039, 180] on input "Em Aberto" at bounding box center [1035, 178] width 9 height 9
checkbox input "true"
click at [1057, 206] on label "Processando" at bounding box center [1068, 210] width 49 height 9
click at [1039, 206] on input "Processando" at bounding box center [1035, 210] width 9 height 9
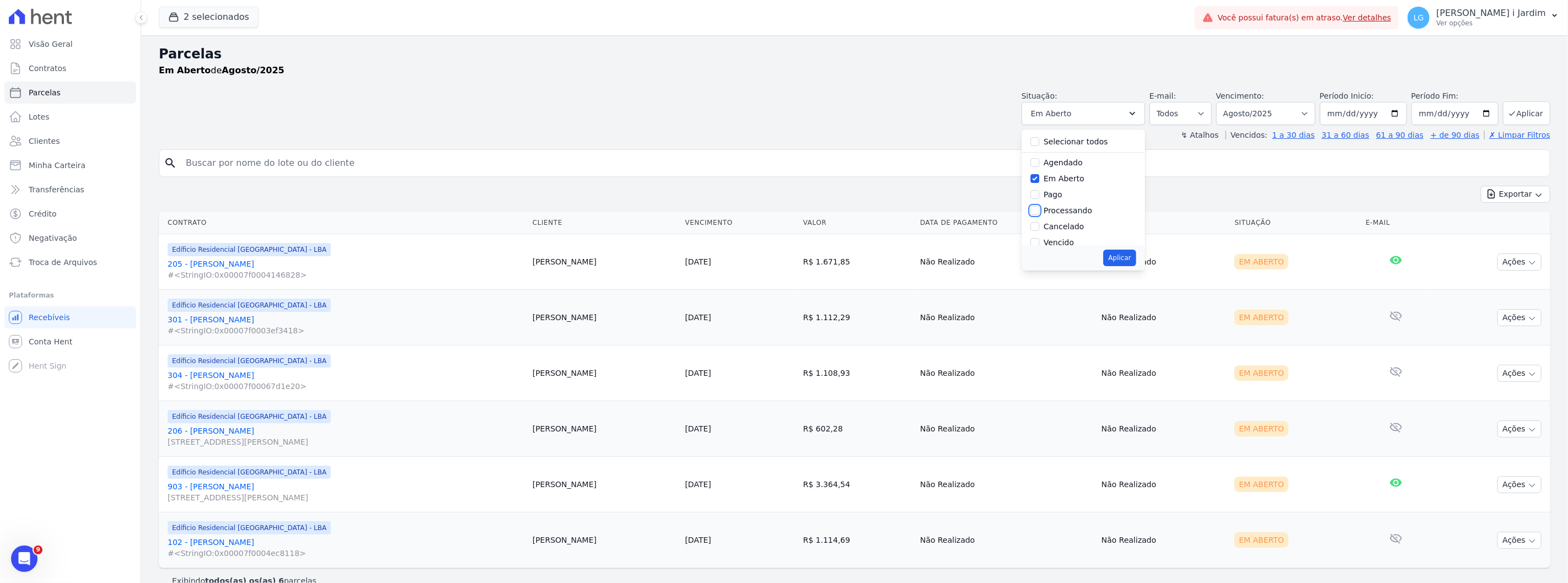
checkbox input "true"
click at [1056, 200] on div "Pago" at bounding box center [1053, 195] width 19 height 11
click at [1059, 191] on label "Pago" at bounding box center [1053, 195] width 19 height 9
click at [1039, 191] on input "Pago" at bounding box center [1035, 195] width 9 height 9
checkbox input "true"
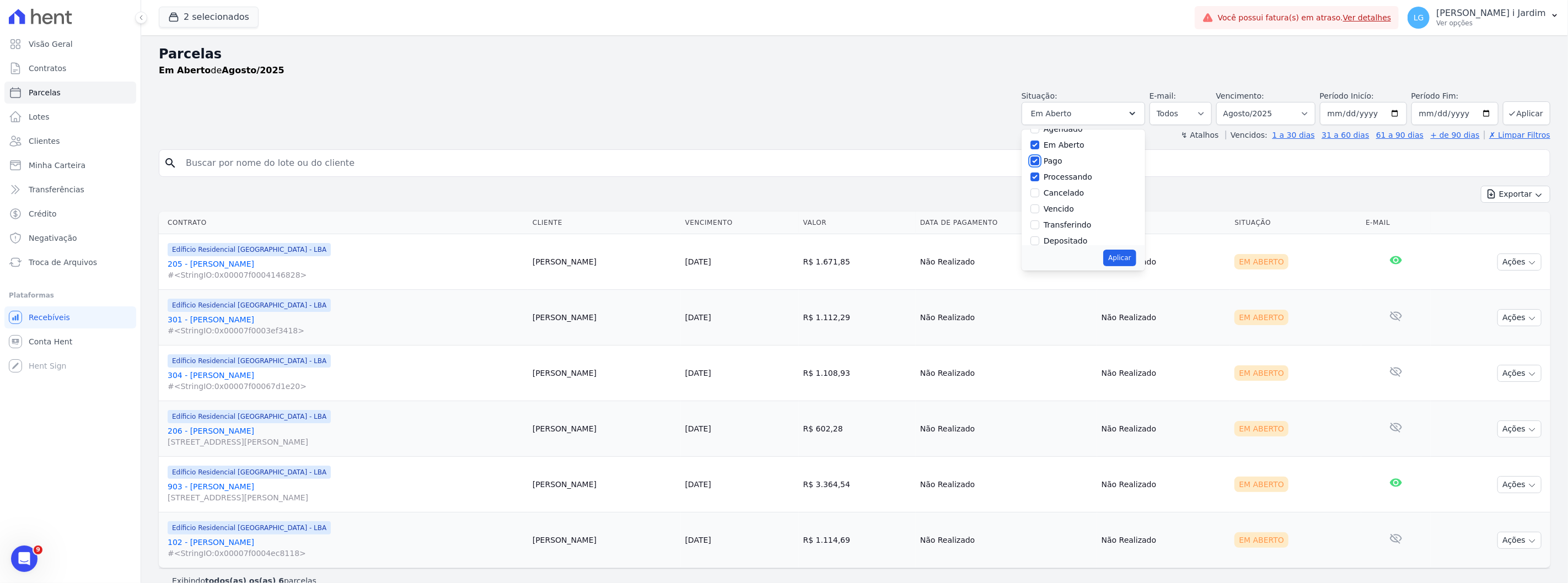
scroll to position [62, 0]
click at [1081, 232] on label "Pago por fora" at bounding box center [1069, 229] width 52 height 9
click at [1039, 232] on input "Pago por fora" at bounding box center [1035, 229] width 9 height 9
checkbox input "true"
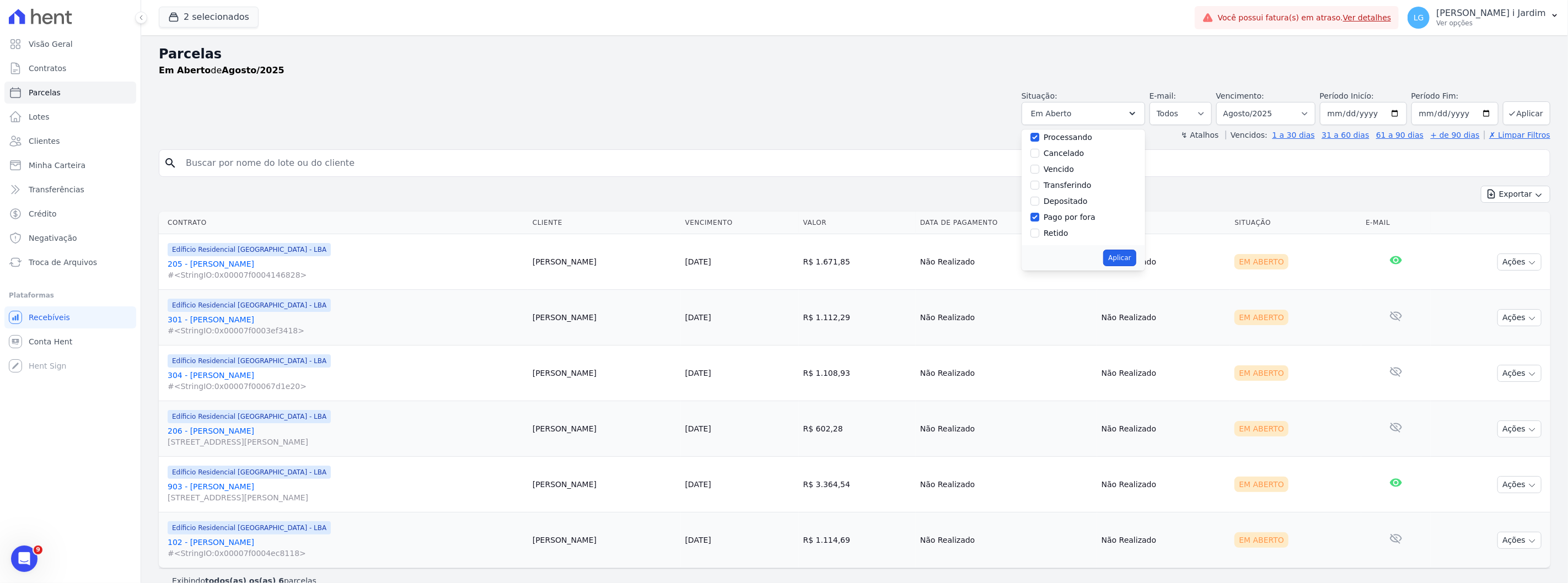
click at [1136, 260] on button "Aplicar" at bounding box center [1119, 258] width 32 height 16
select select "pending"
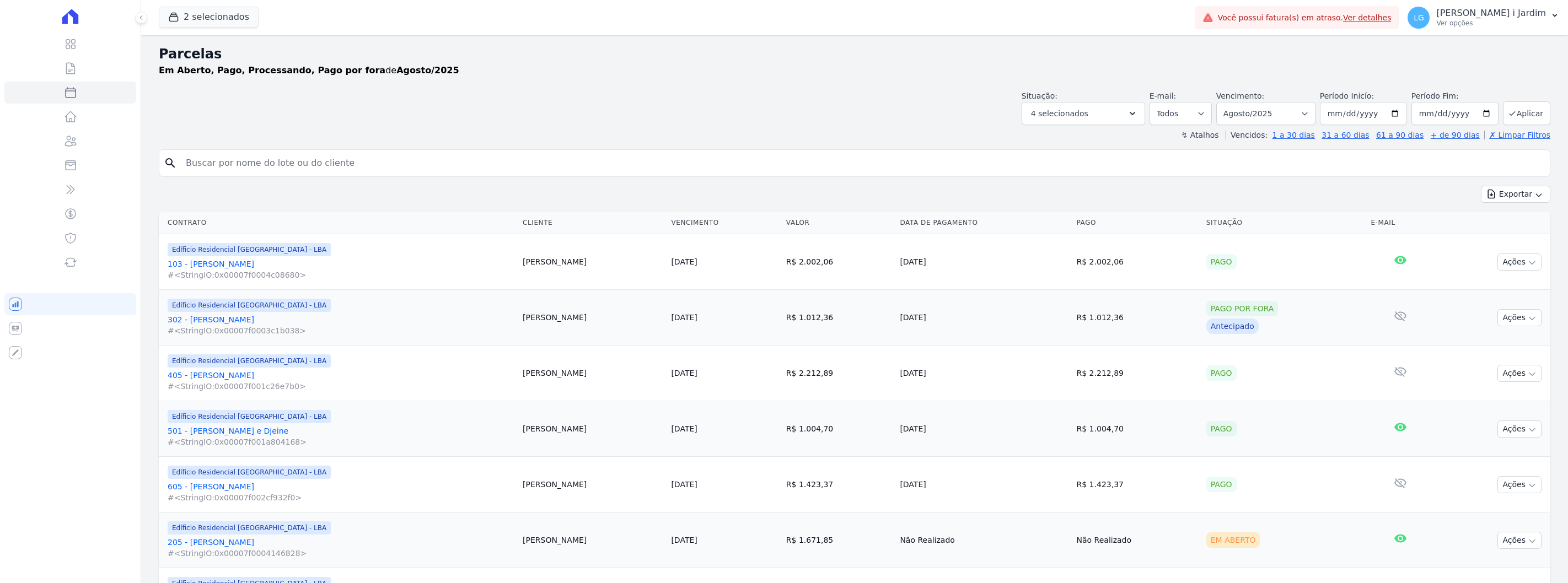
select select
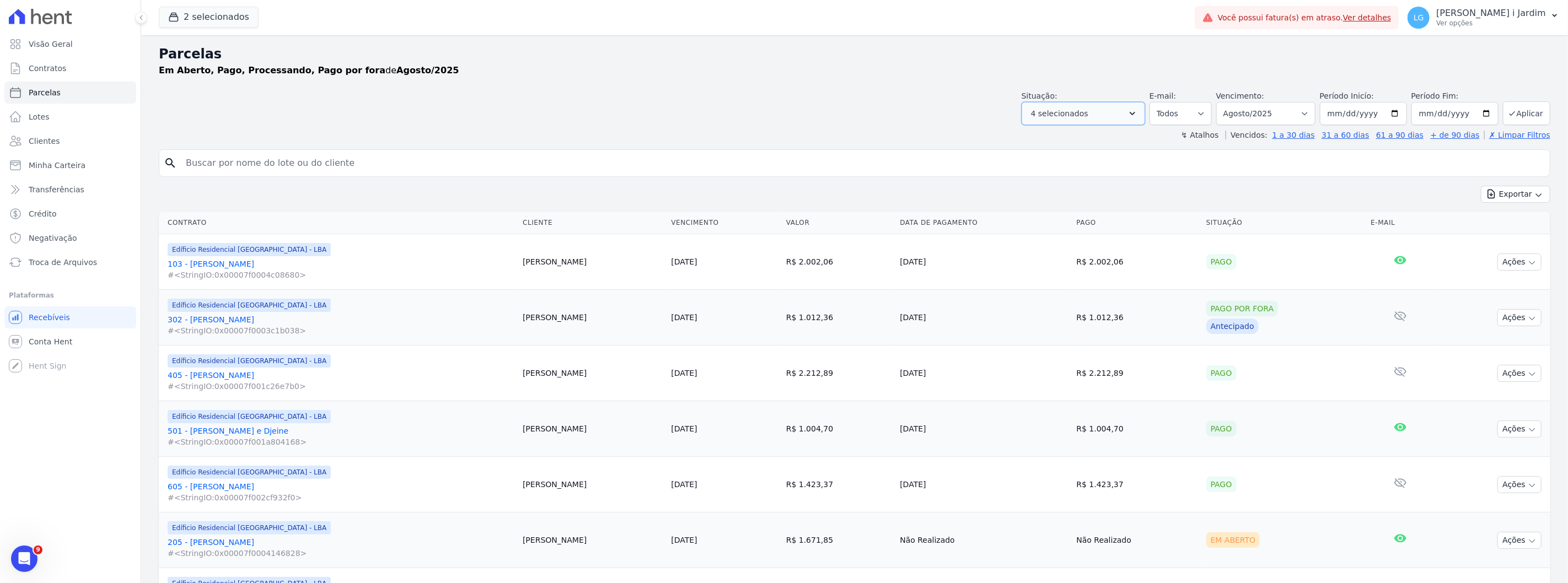
click at [1134, 111] on button "4 selecionados" at bounding box center [1083, 114] width 124 height 23
click at [1084, 215] on label "Depositado" at bounding box center [1066, 213] width 44 height 9
click at [1039, 215] on input "Depositado" at bounding box center [1035, 213] width 9 height 9
checkbox input "true"
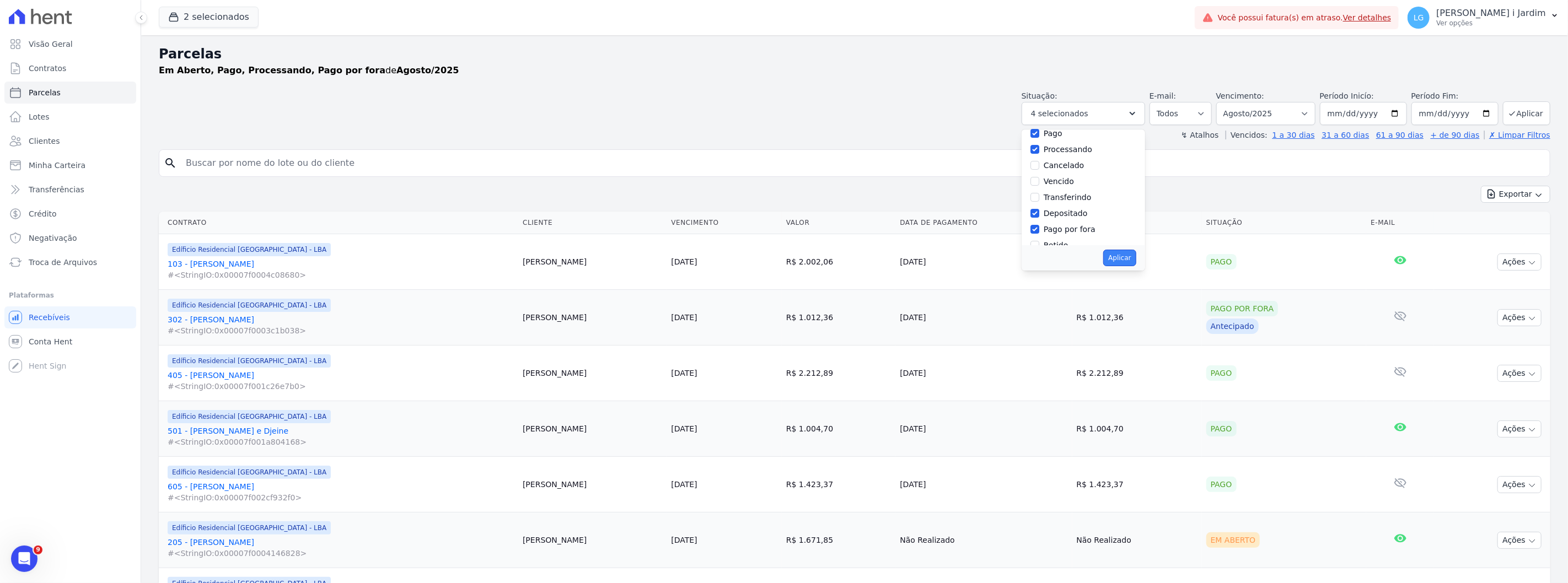
click at [1128, 255] on button "Aplicar" at bounding box center [1119, 258] width 32 height 16
select select "pending"
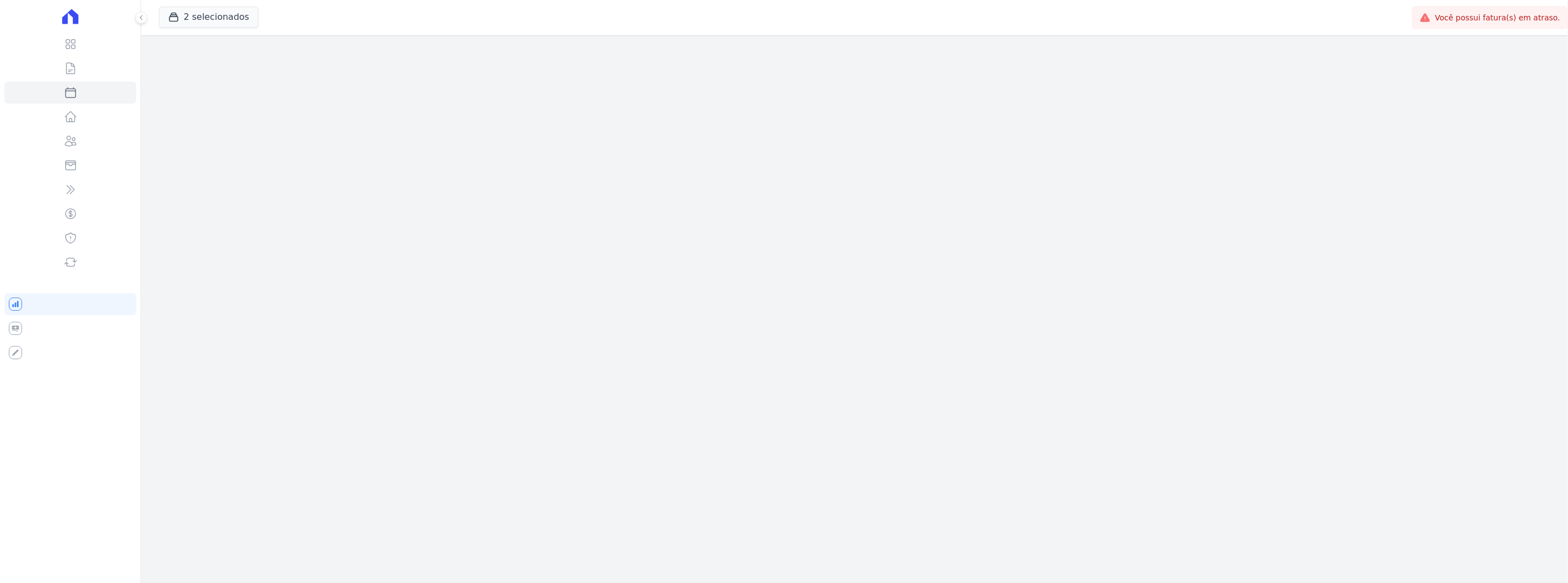
select select
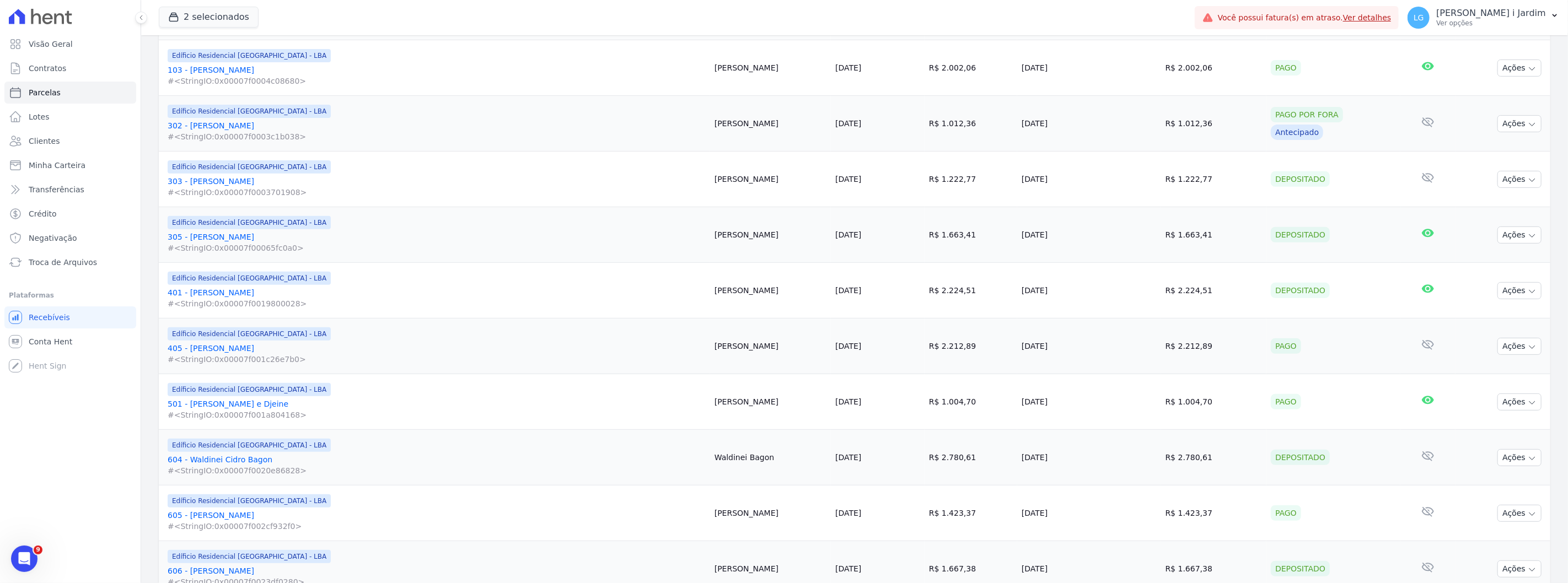
scroll to position [306, 0]
click at [78, 339] on link "Conta Hent" at bounding box center [70, 341] width 132 height 22
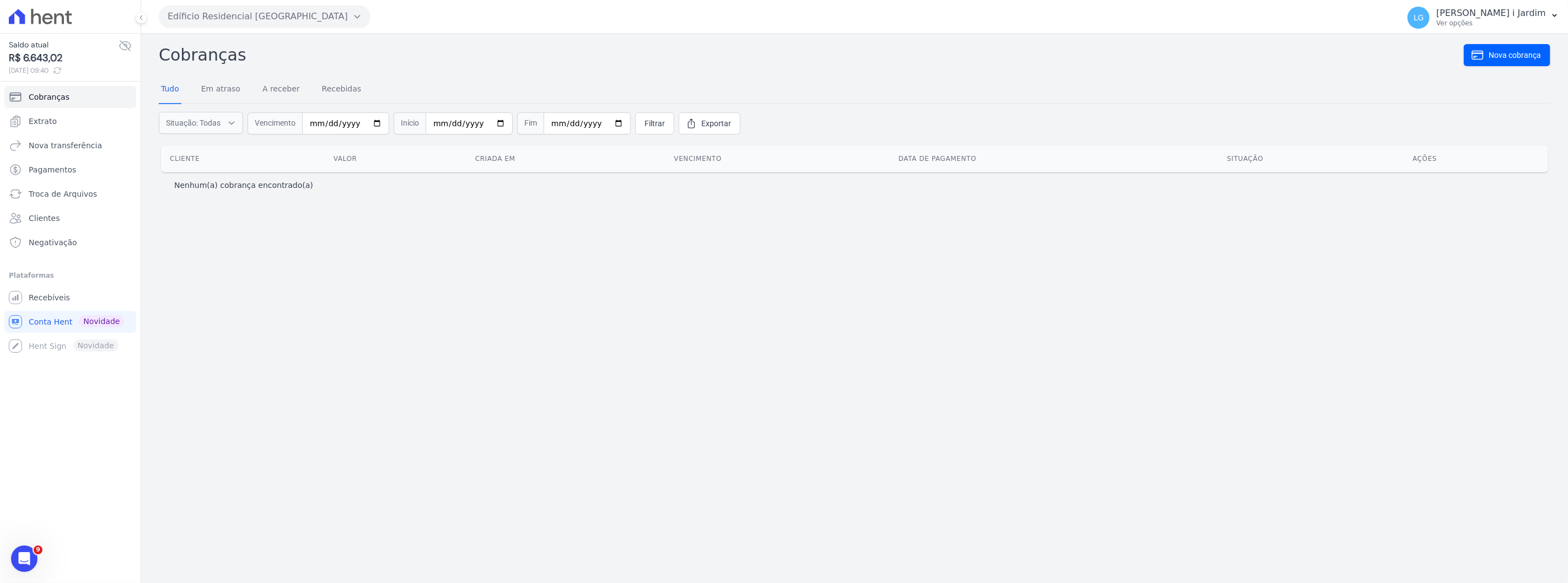
click at [951, 323] on div "Cobranças Nova cobrança Tudo Em atraso A receber Recebidas Situação: Todas Em a…" at bounding box center [854, 308] width 1426 height 549
select select
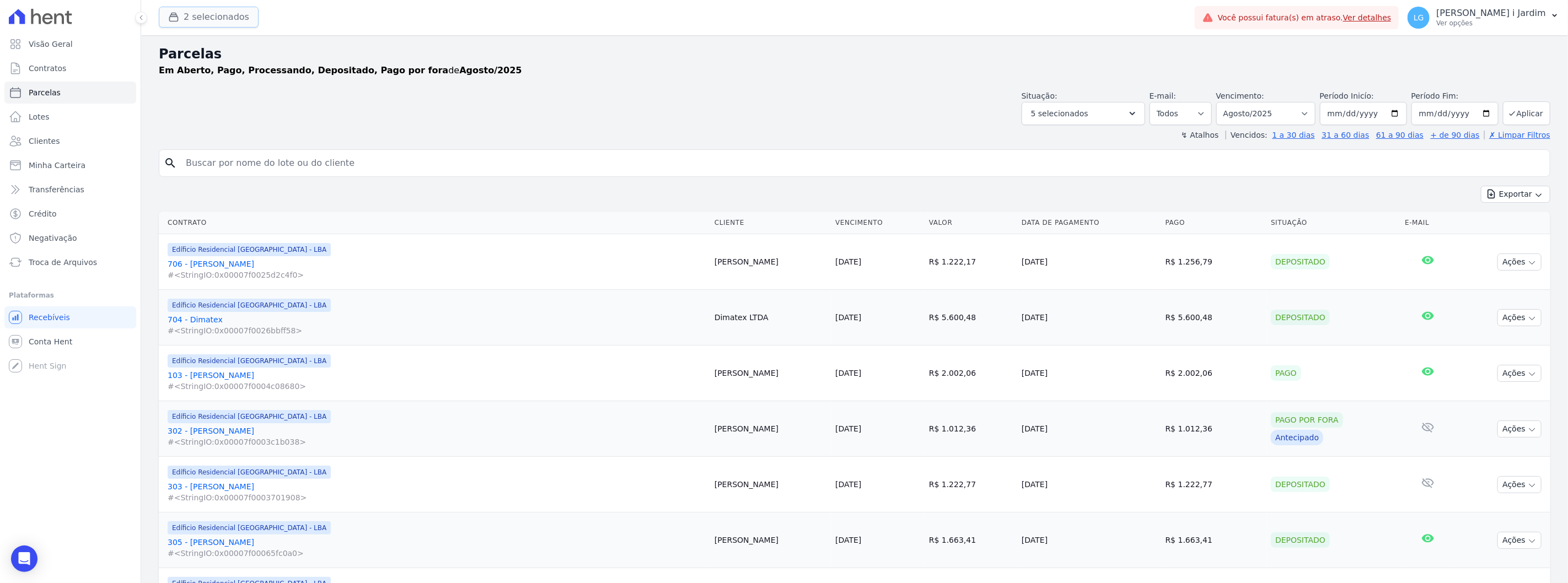
click at [195, 24] on button "2 selecionados" at bounding box center [208, 16] width 99 height 21
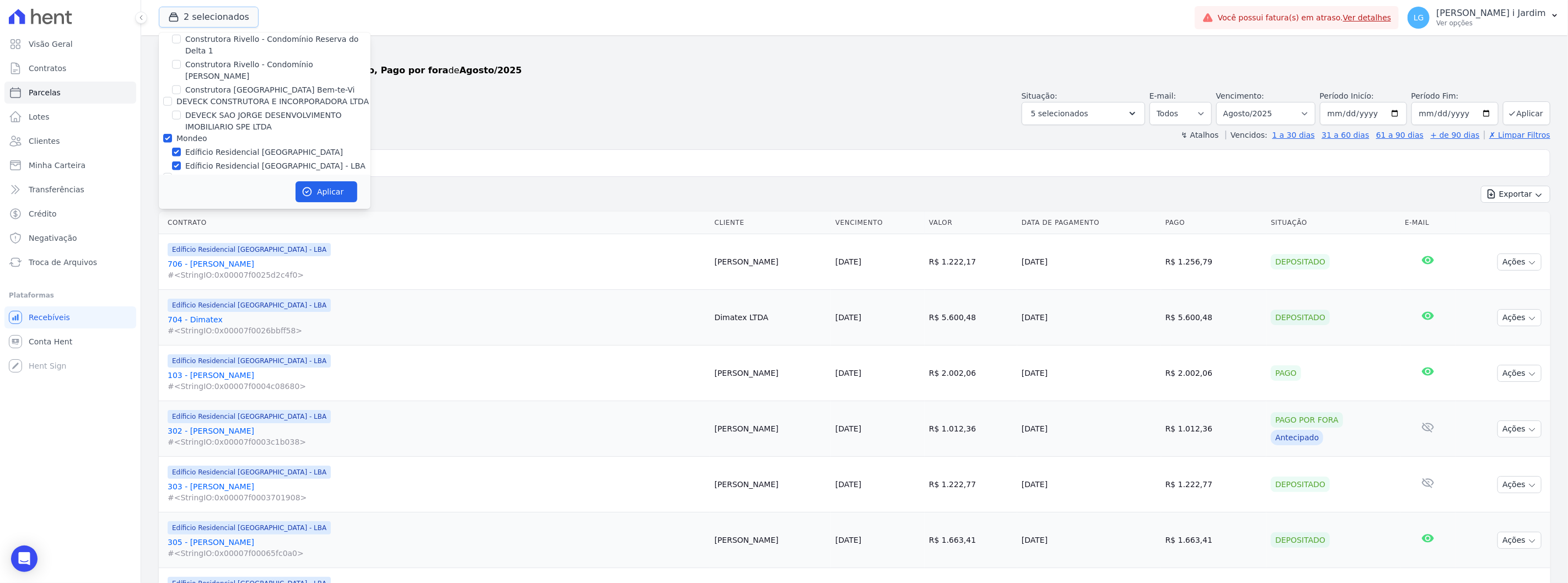
scroll to position [795, 0]
click at [184, 137] on label "Mondeo" at bounding box center [191, 142] width 31 height 9
click at [172, 137] on input "Mondeo" at bounding box center [167, 142] width 9 height 9
checkbox input "false"
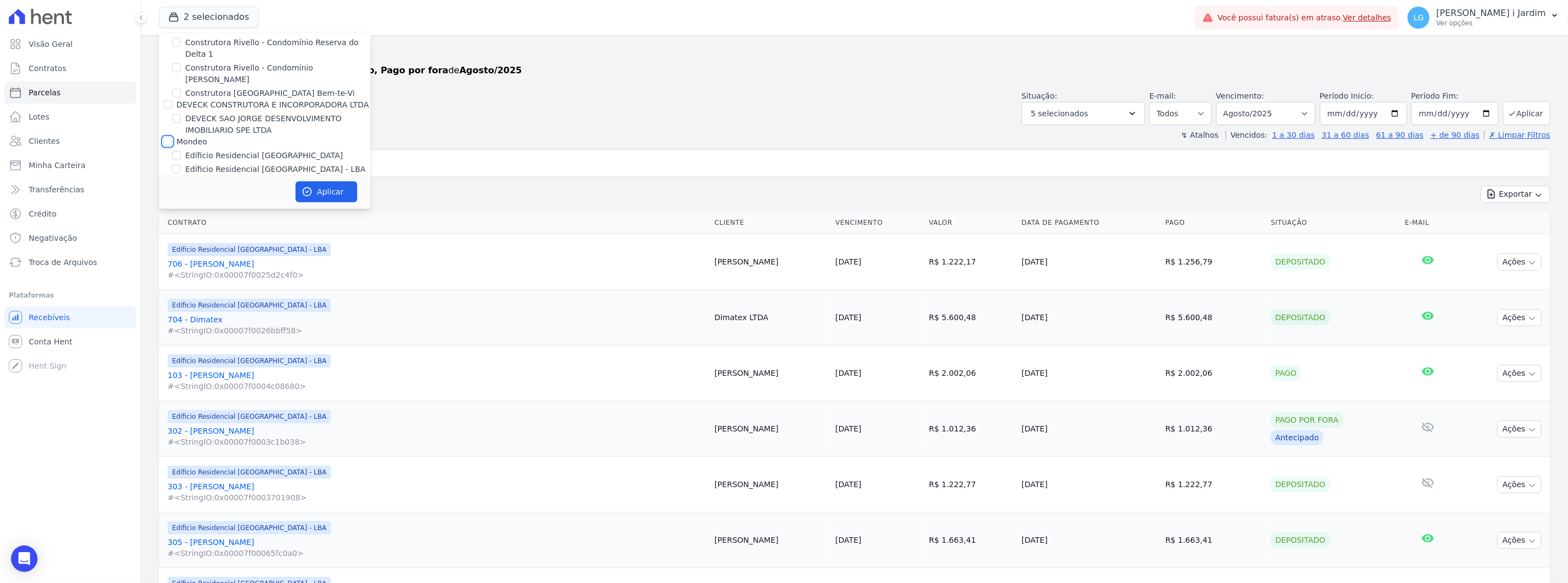
checkbox input "false"
click at [194, 160] on label "[GEOGRAPHIC_DATA]" at bounding box center [225, 165] width 81 height 11
click at [195, 160] on label "[GEOGRAPHIC_DATA]" at bounding box center [225, 165] width 81 height 11
click at [181, 161] on input "[GEOGRAPHIC_DATA]" at bounding box center [176, 165] width 9 height 9
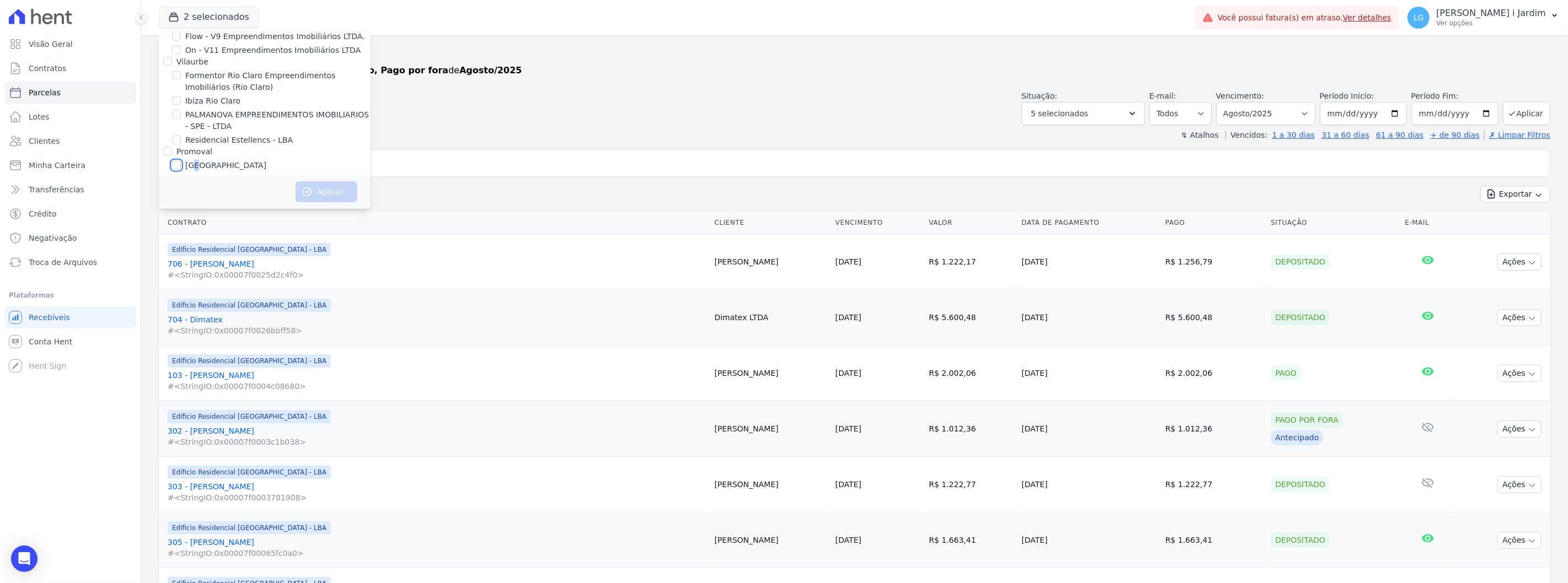
checkbox input "true"
click at [308, 195] on icon "button" at bounding box center [306, 191] width 11 height 11
select select
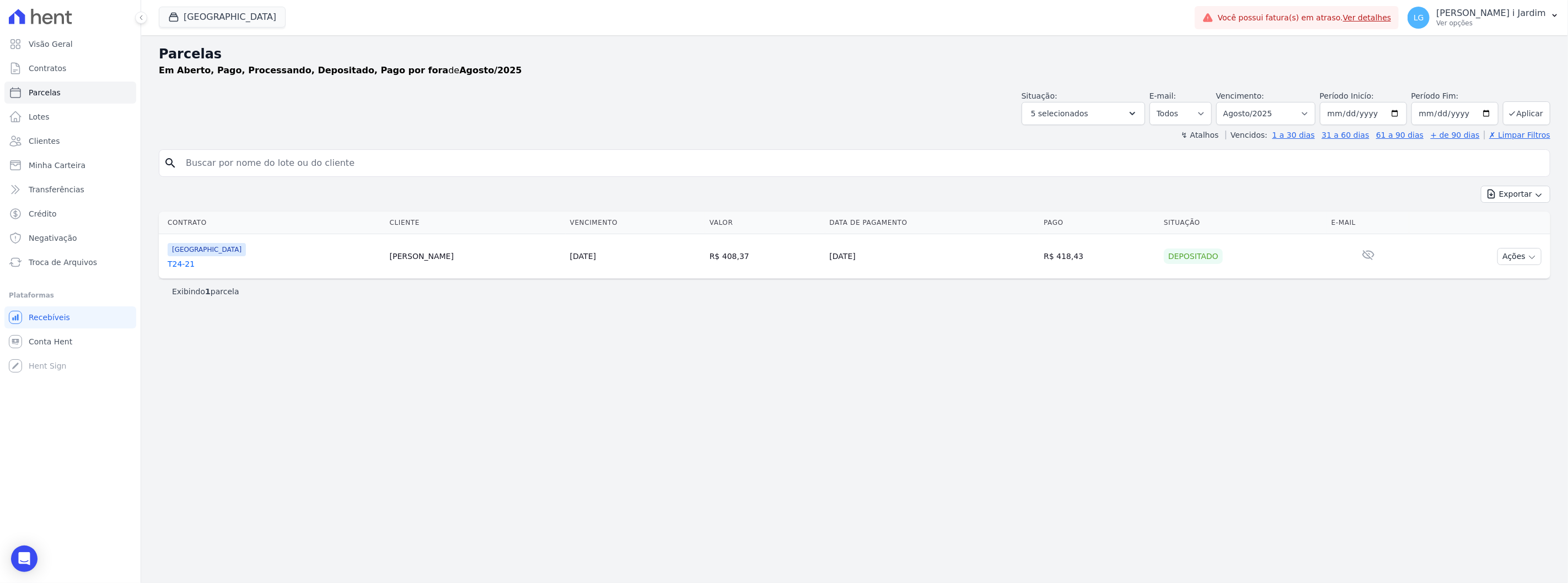
click at [1119, 101] on div "Situação: Agendado Em Aberto Pago Processando Cancelado Vencido Transferindo De…" at bounding box center [1083, 107] width 124 height 35
click at [1114, 117] on button "5 selecionados" at bounding box center [1083, 114] width 124 height 23
click at [1100, 142] on label "Selecionar todos" at bounding box center [1076, 142] width 64 height 9
click at [1039, 142] on input "Selecionar todos" at bounding box center [1035, 142] width 9 height 9
checkbox input "true"
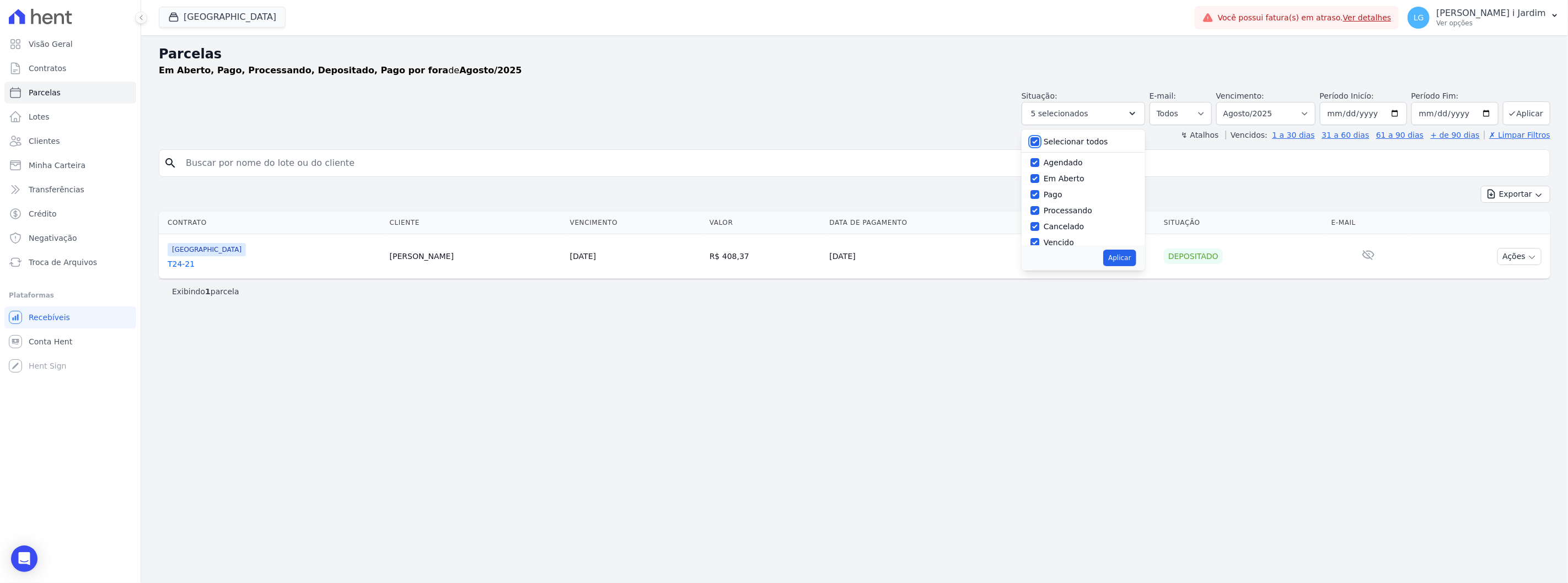
checkbox input "true"
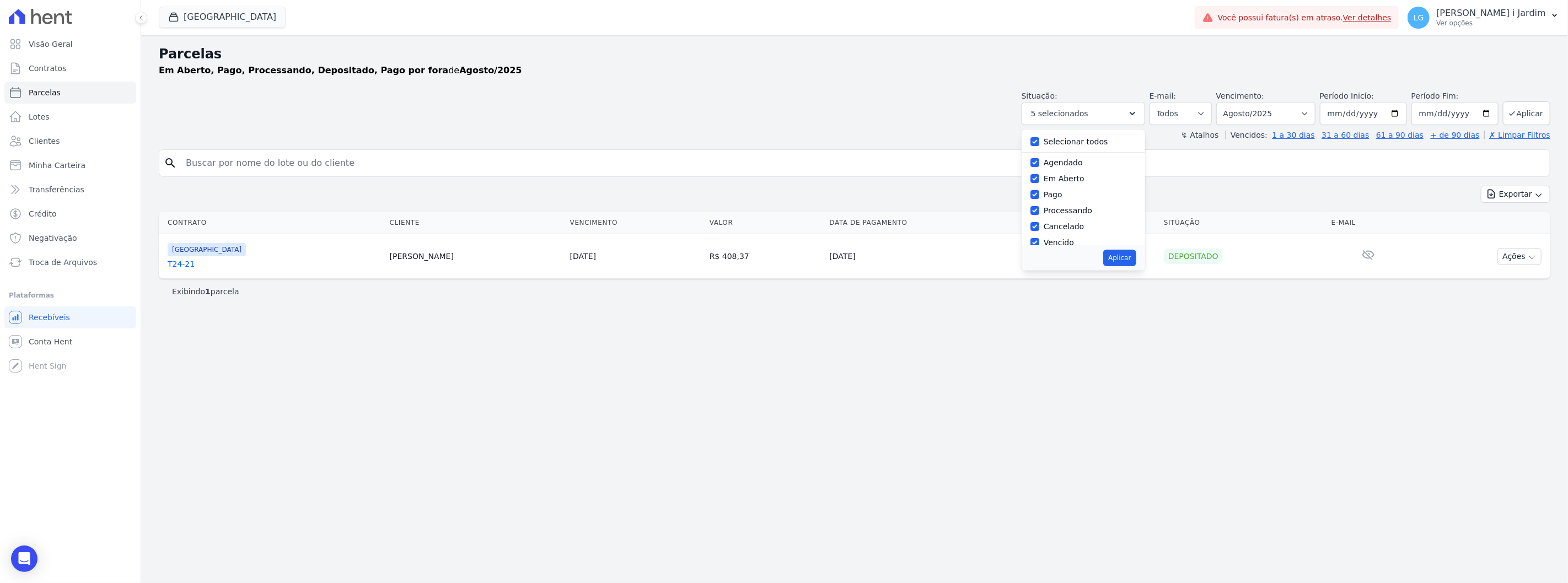
click at [1100, 143] on label "Selecionar todos" at bounding box center [1076, 142] width 64 height 9
click at [1039, 143] on input "Selecionar todos" at bounding box center [1035, 142] width 9 height 9
checkbox input "false"
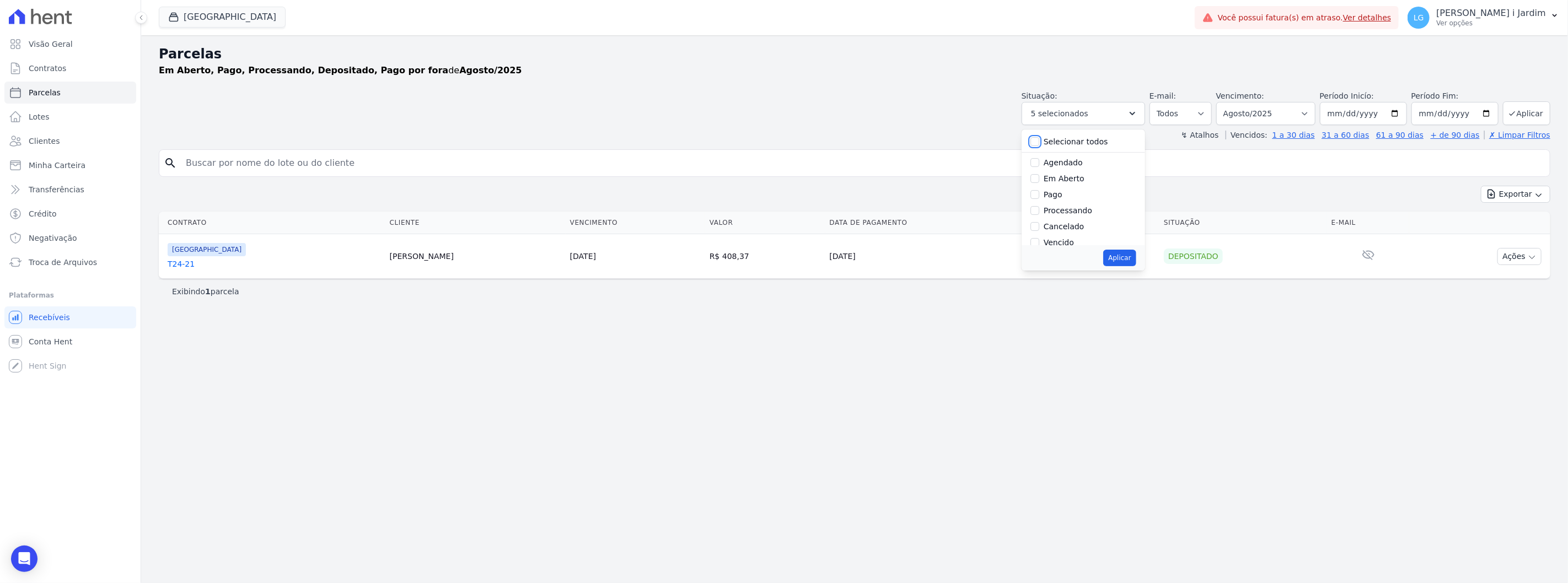
checkbox input "false"
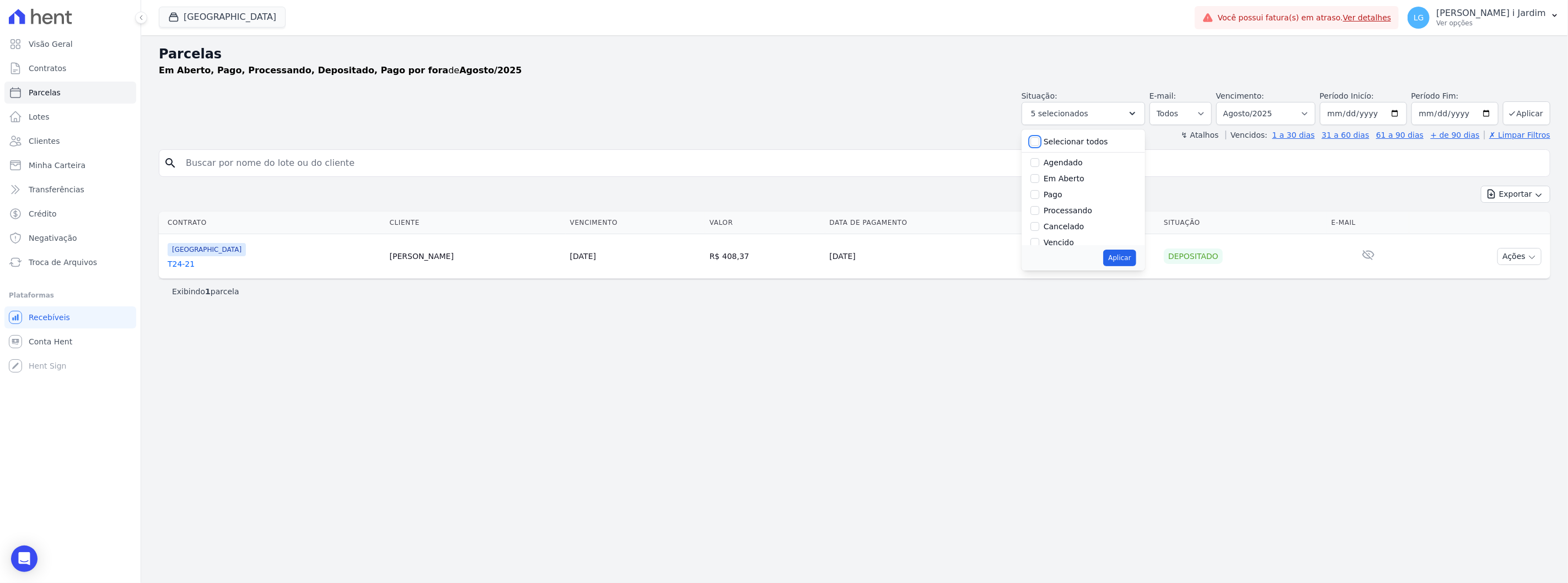
checkbox input "false"
click at [1084, 176] on label "Em Aberto" at bounding box center [1063, 178] width 41 height 9
click at [1039, 176] on input "Em Aberto" at bounding box center [1035, 178] width 9 height 9
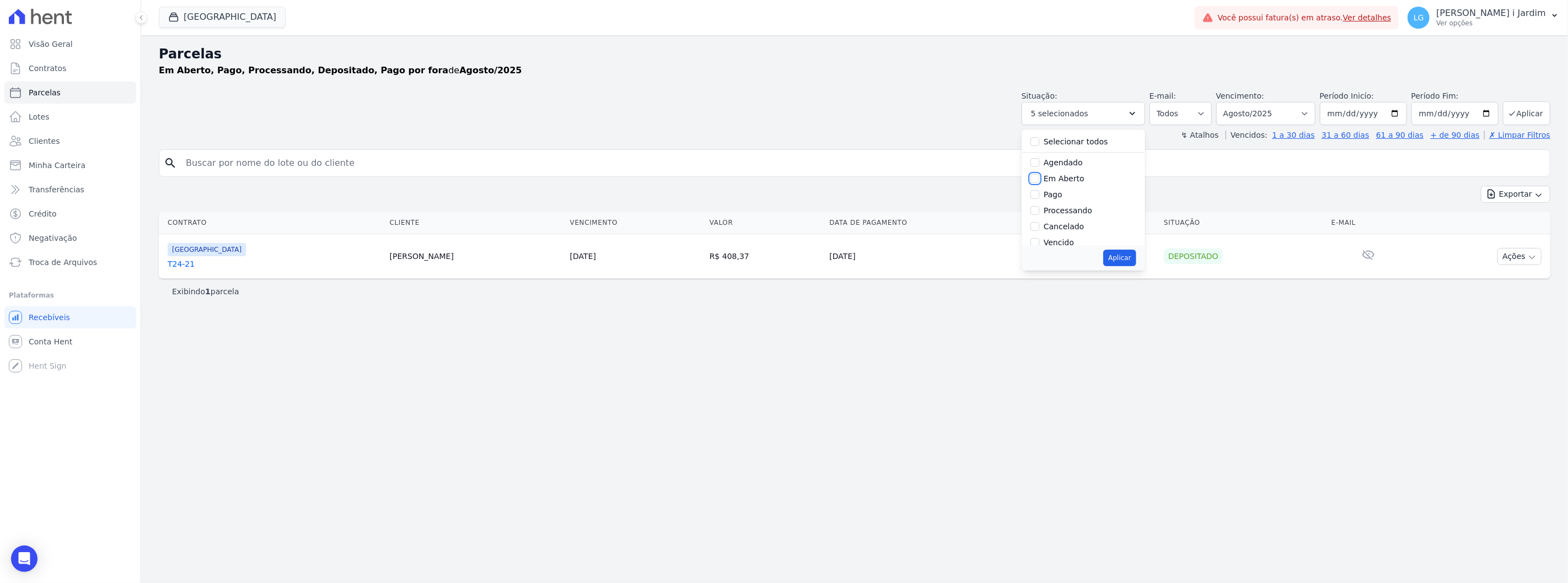
checkbox input "true"
click at [1136, 256] on button "Aplicar" at bounding box center [1119, 258] width 32 height 16
select select "pending"
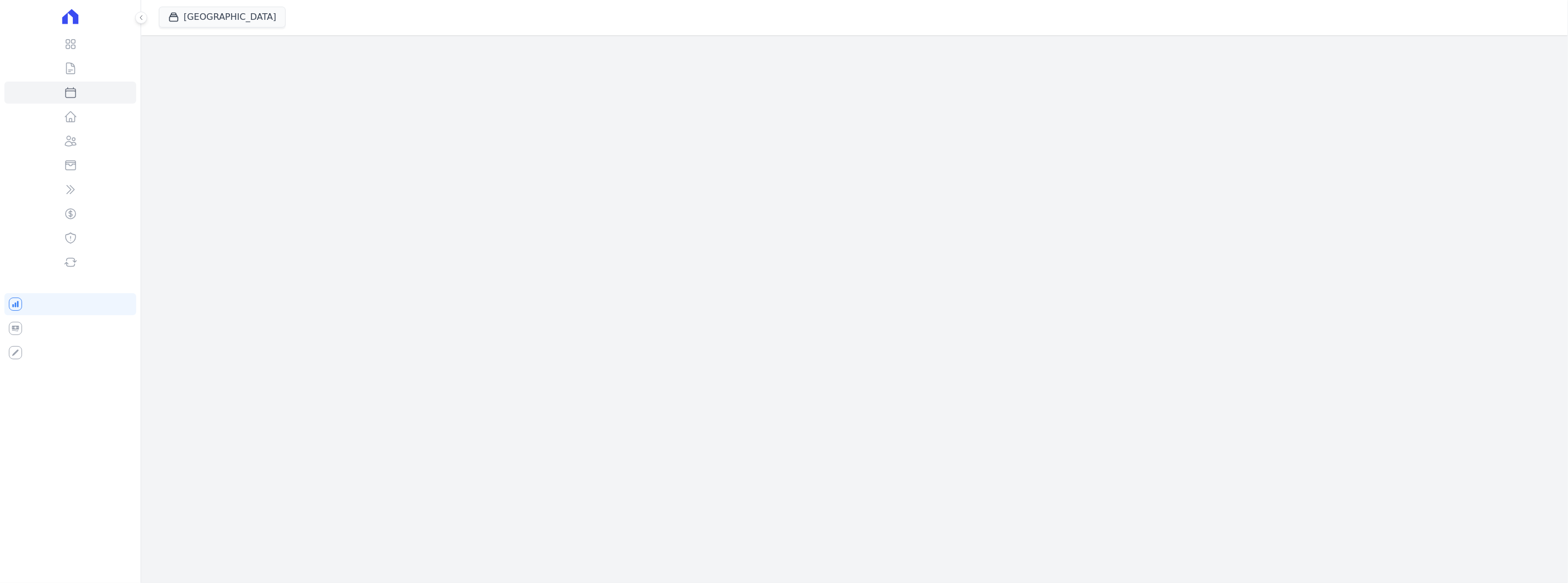
select select
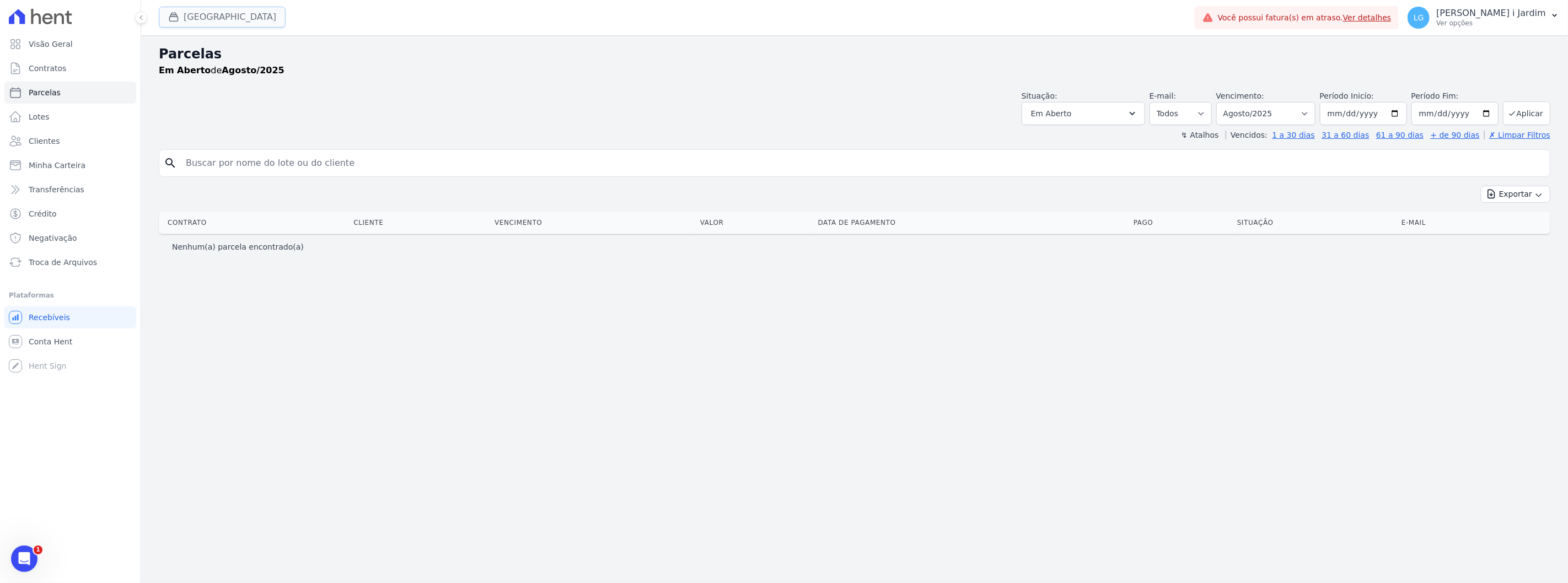
click at [200, 21] on button "[GEOGRAPHIC_DATA]" at bounding box center [222, 16] width 127 height 21
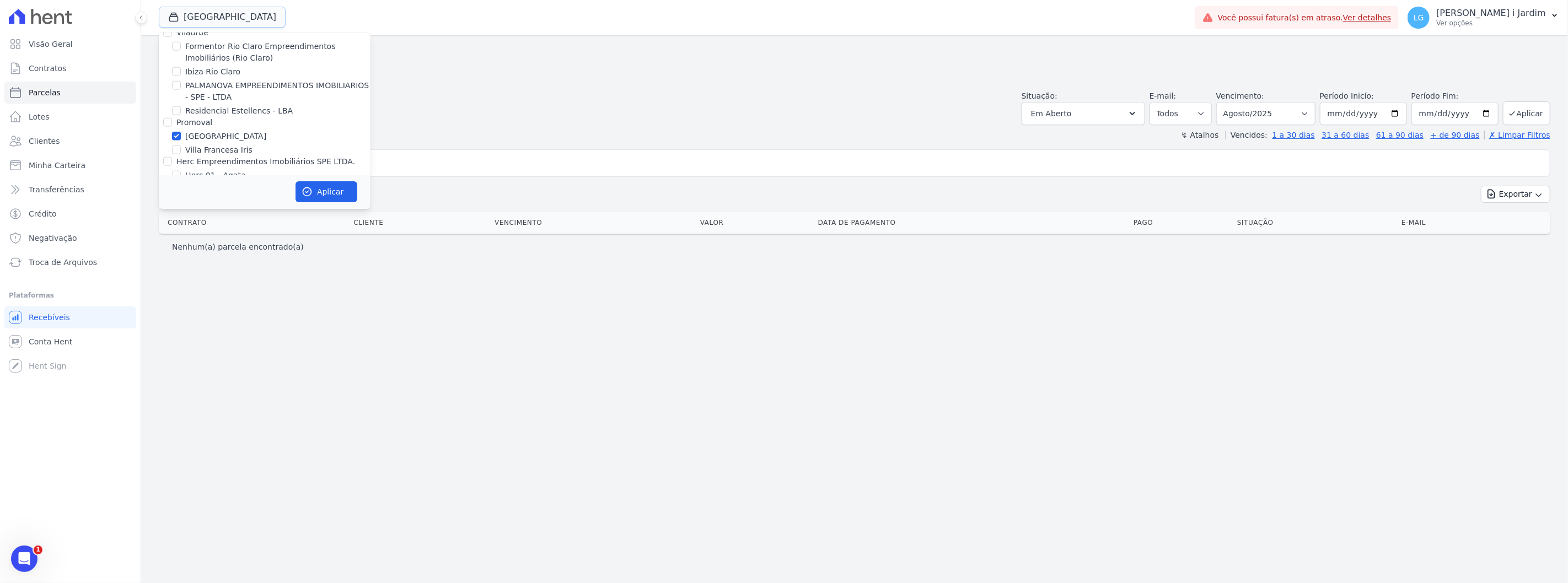
scroll to position [1163, 0]
click at [190, 130] on label "[GEOGRAPHIC_DATA]" at bounding box center [225, 136] width 81 height 11
click at [181, 131] on input "[GEOGRAPHIC_DATA]" at bounding box center [176, 135] width 9 height 9
checkbox input "false"
click at [199, 144] on label "Villa Francesa Iris" at bounding box center [219, 150] width 67 height 11
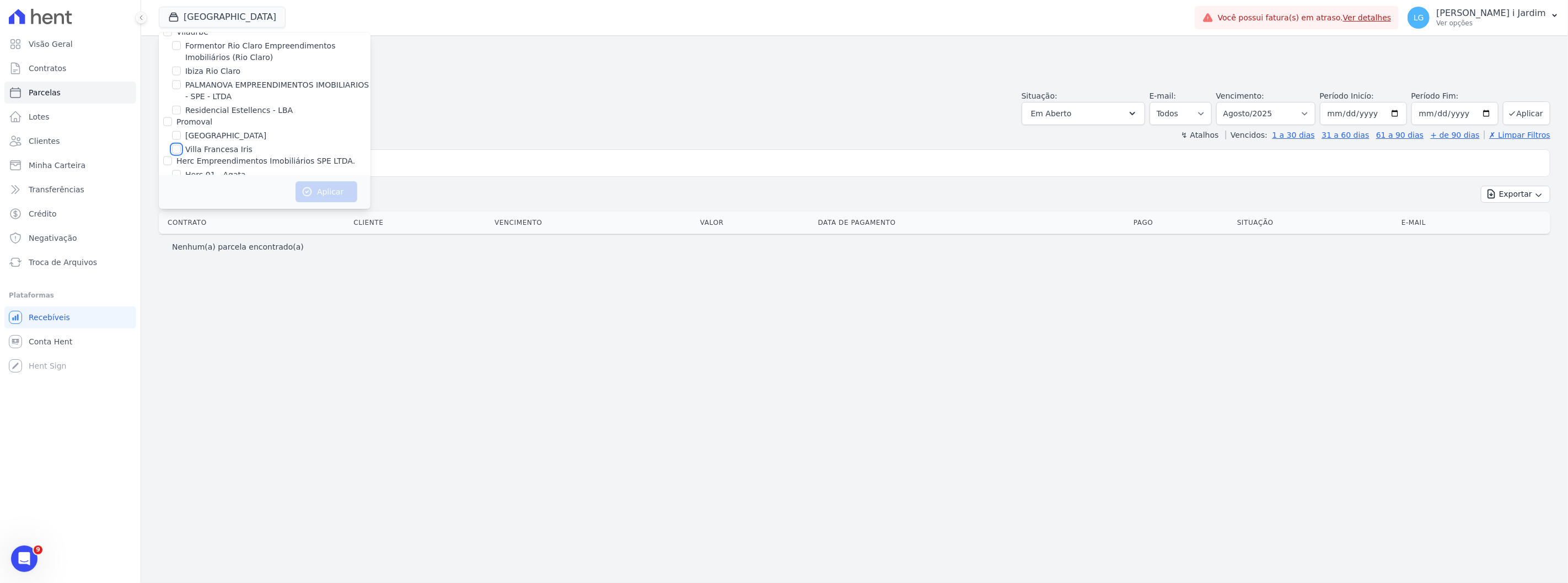
click at [181, 145] on input "Villa Francesa Iris" at bounding box center [176, 150] width 9 height 9
checkbox input "true"
click at [316, 188] on button "Aplicar" at bounding box center [326, 191] width 62 height 21
select select
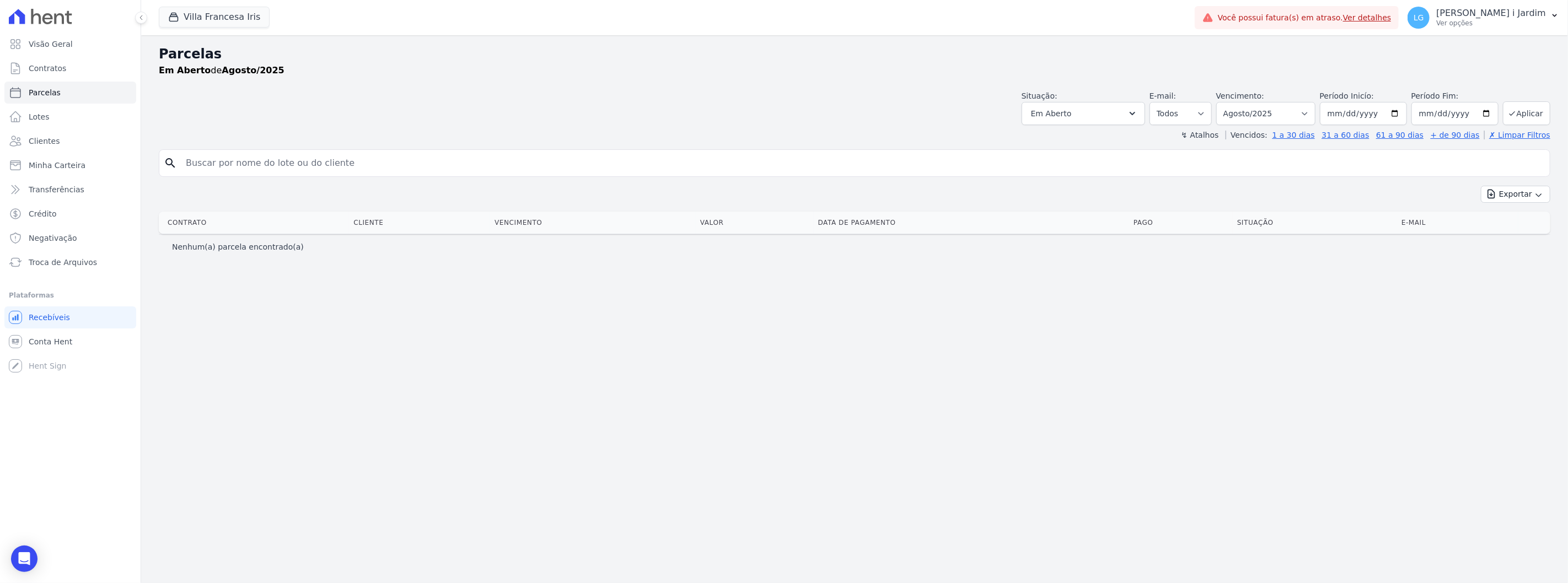
click at [1010, 320] on div "Parcelas Em [GEOGRAPHIC_DATA] de Agosto/2025 Situação: Agendado Em Aberto Pago …" at bounding box center [854, 309] width 1426 height 548
click at [950, 135] on div "↯ Atalhos Vencidos: 1 a 30 dias 31 a 60 dias 61 a 90 dias + de 90 dias ✗ Limpar…" at bounding box center [854, 134] width 1391 height 11
click at [1101, 471] on div "Parcelas Em [GEOGRAPHIC_DATA] de Agosto/2025 Situação: Agendado Em Aberto Pago …" at bounding box center [854, 309] width 1426 height 548
